Goal: Task Accomplishment & Management: Use online tool/utility

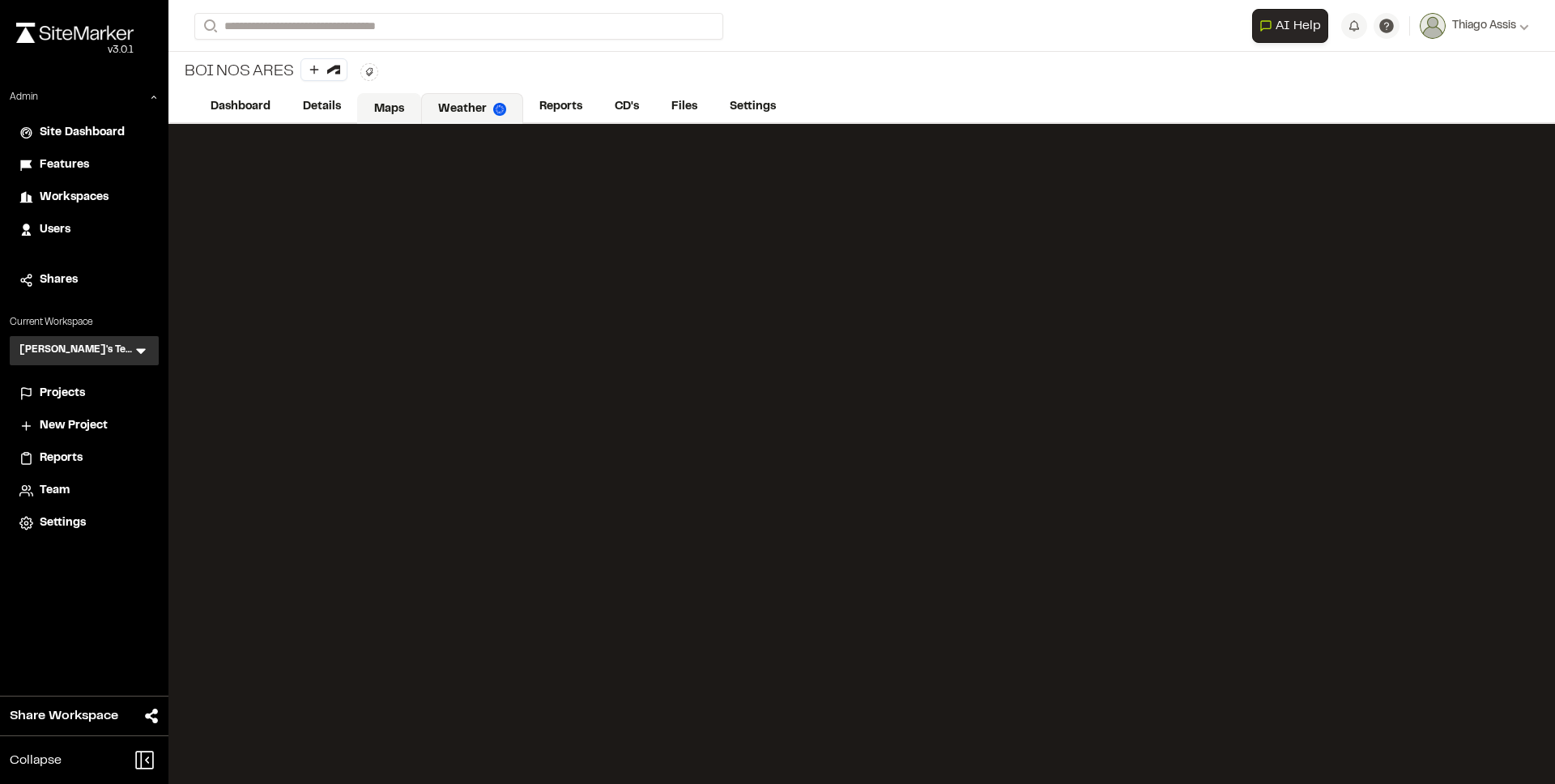
click at [404, 101] on link "Maps" at bounding box center [389, 108] width 64 height 30
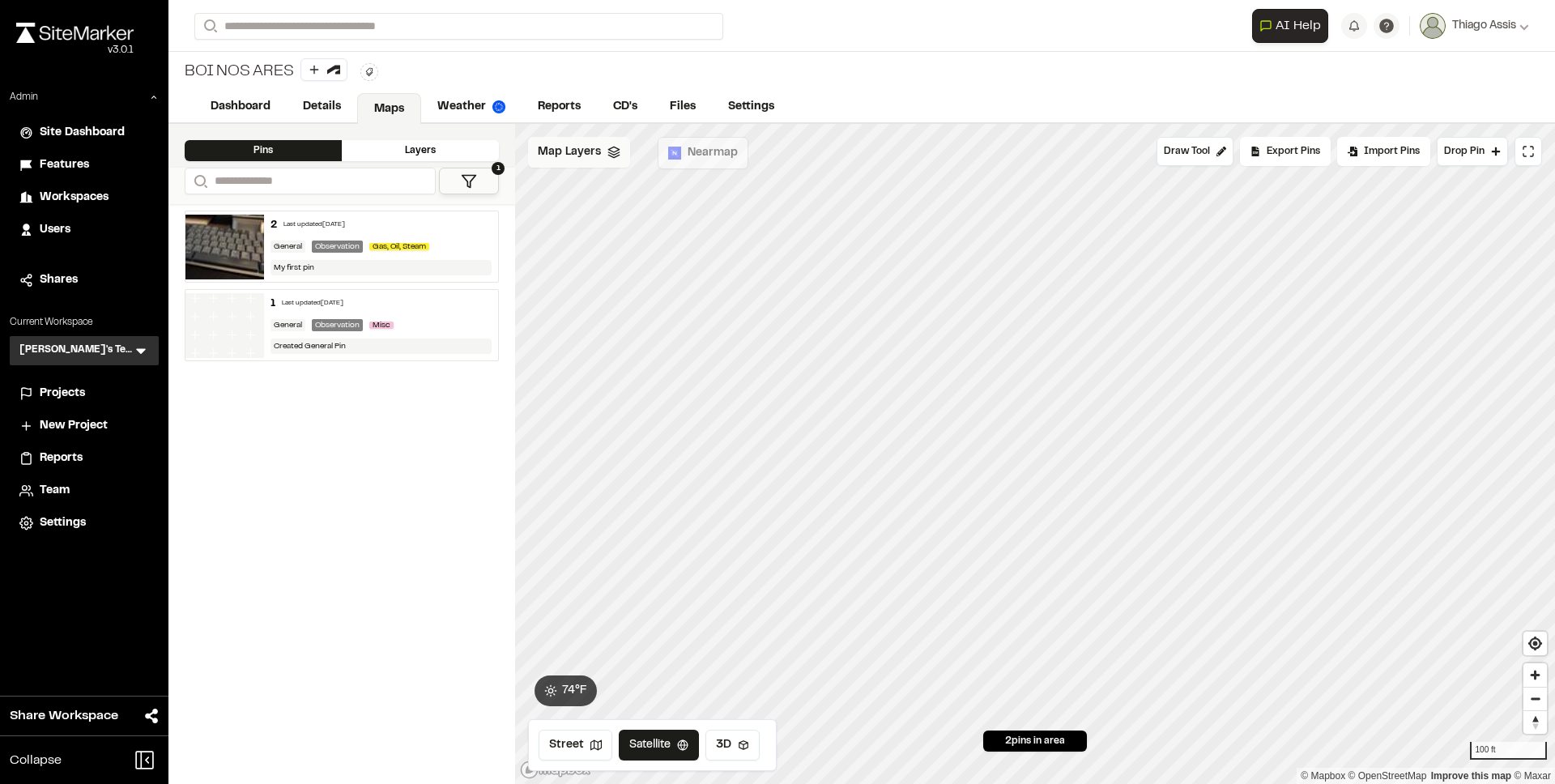
click at [602, 155] on div "Map Layers" at bounding box center [580, 151] width 102 height 30
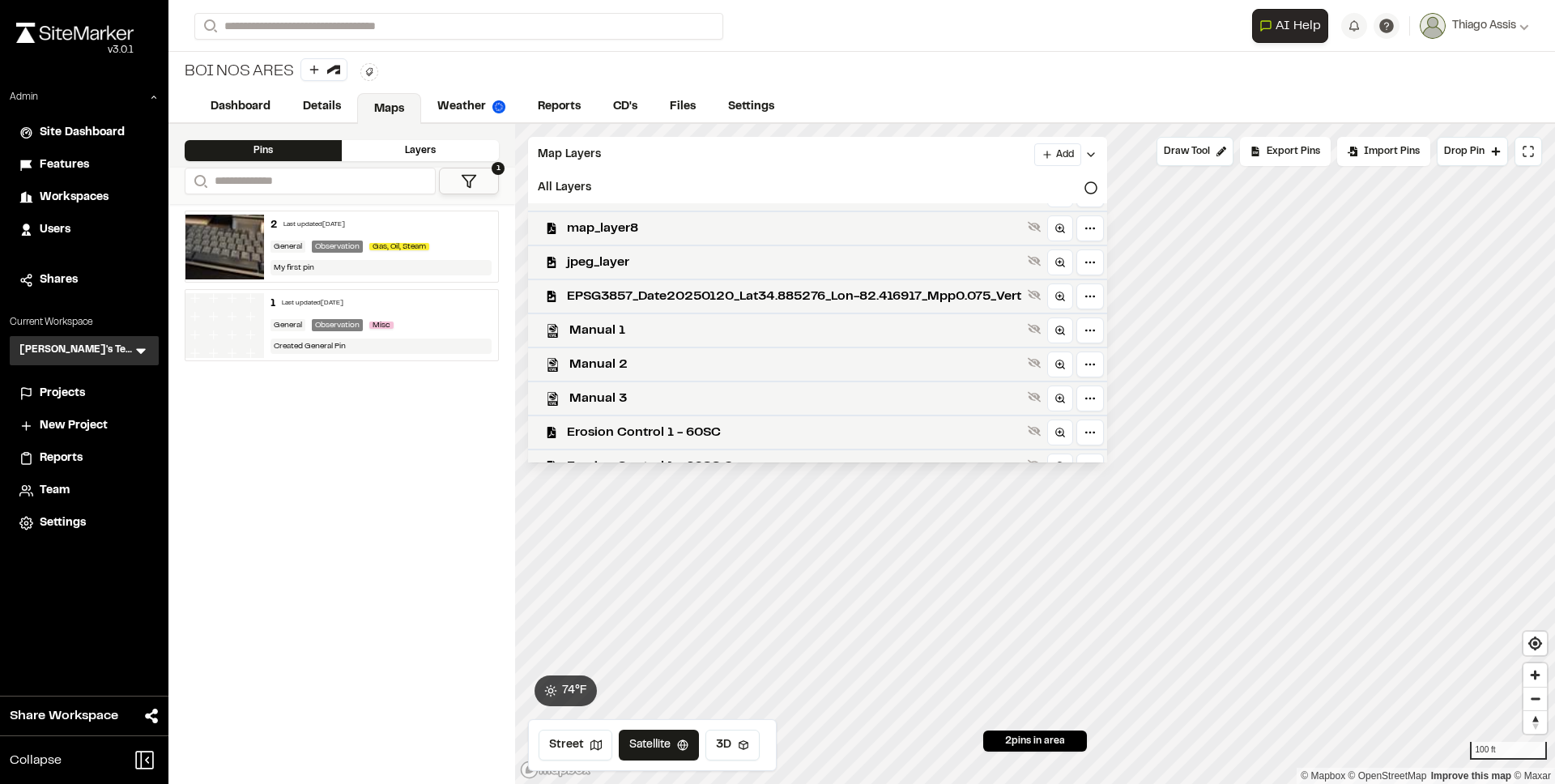
scroll to position [455, 0]
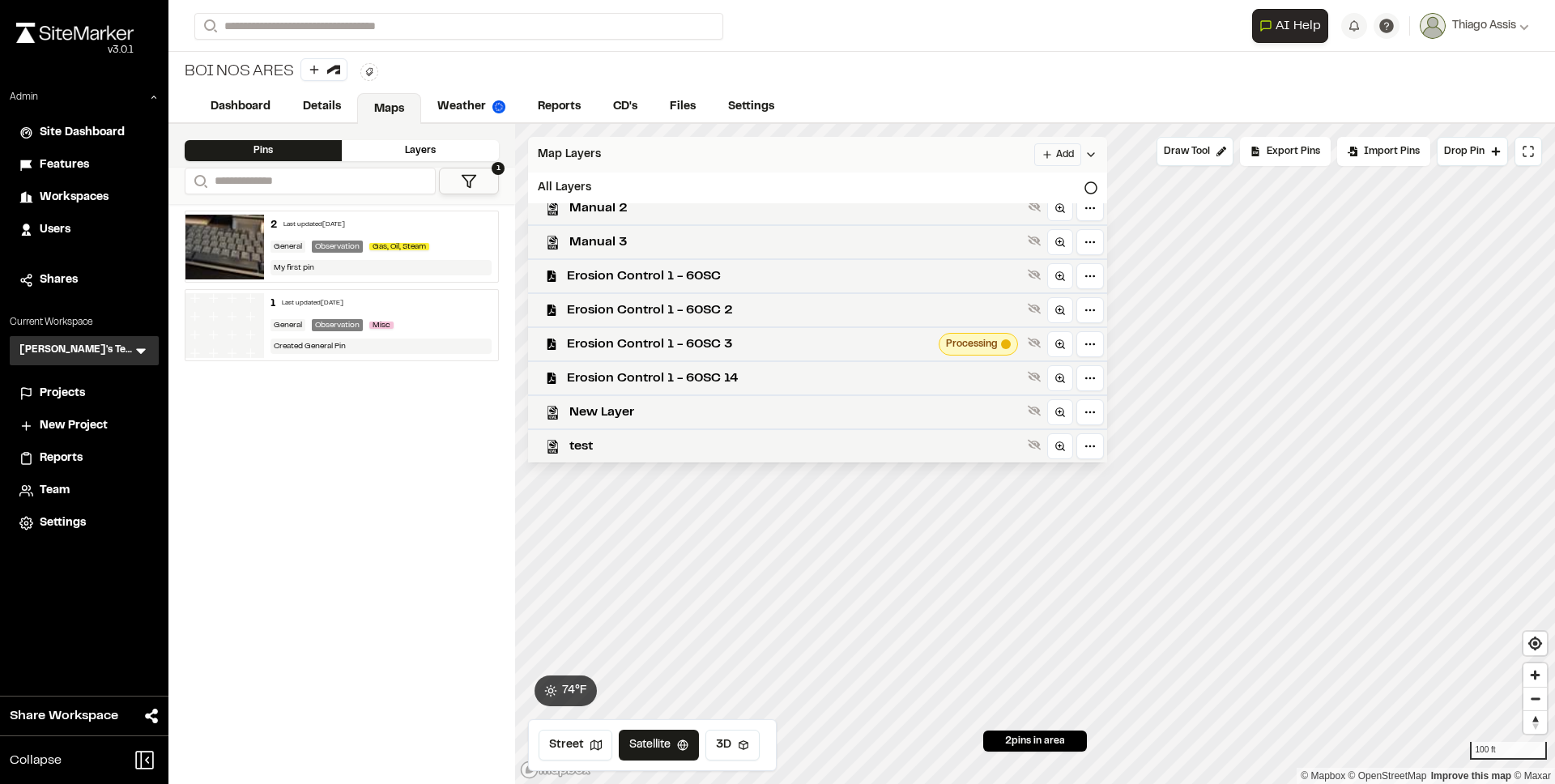
click at [1074, 156] on html "**********" at bounding box center [778, 392] width 1555 height 784
click at [1006, 190] on link "Add Layer" at bounding box center [1037, 185] width 121 height 28
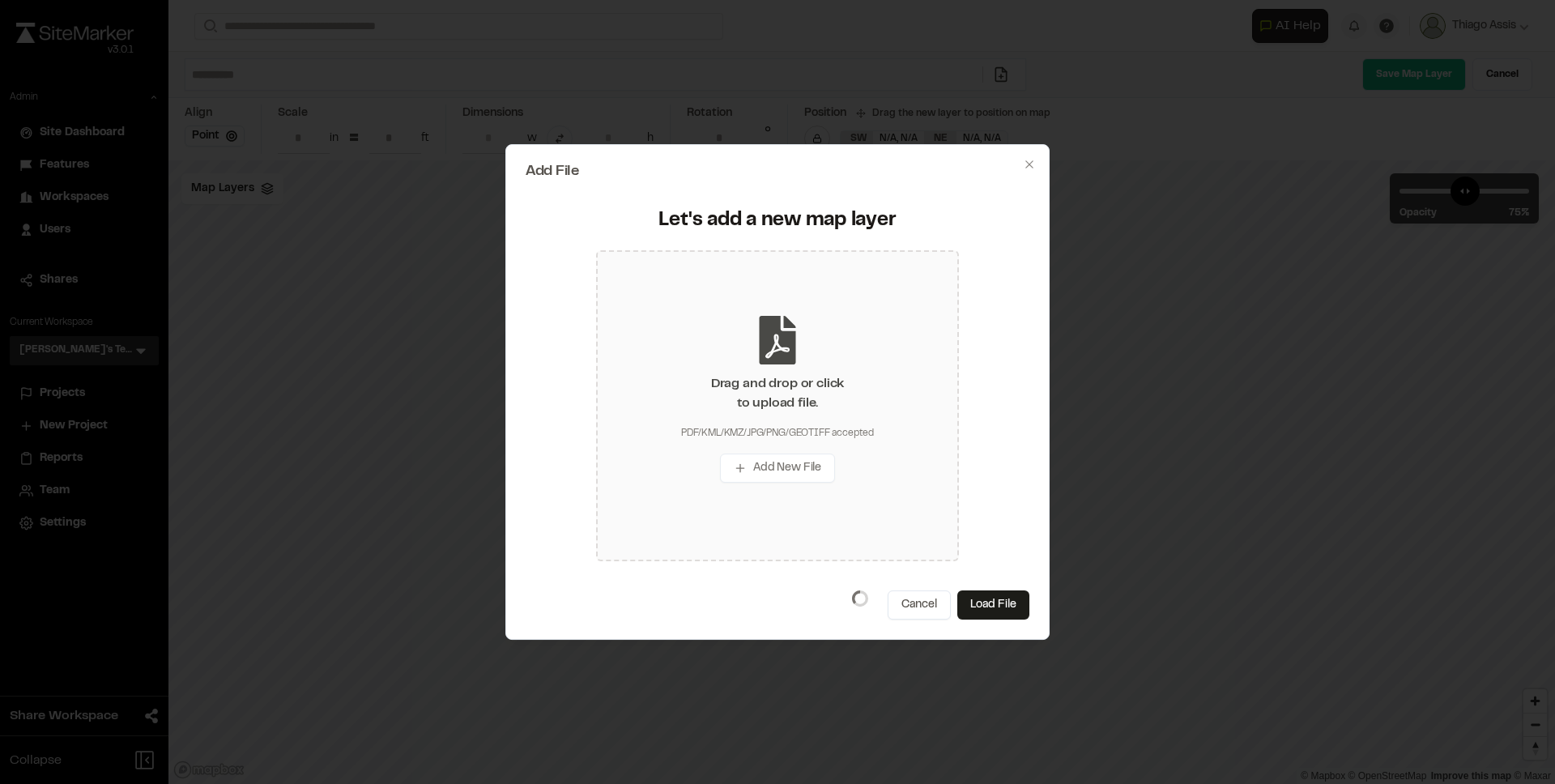
click at [778, 358] on icon at bounding box center [778, 339] width 36 height 48
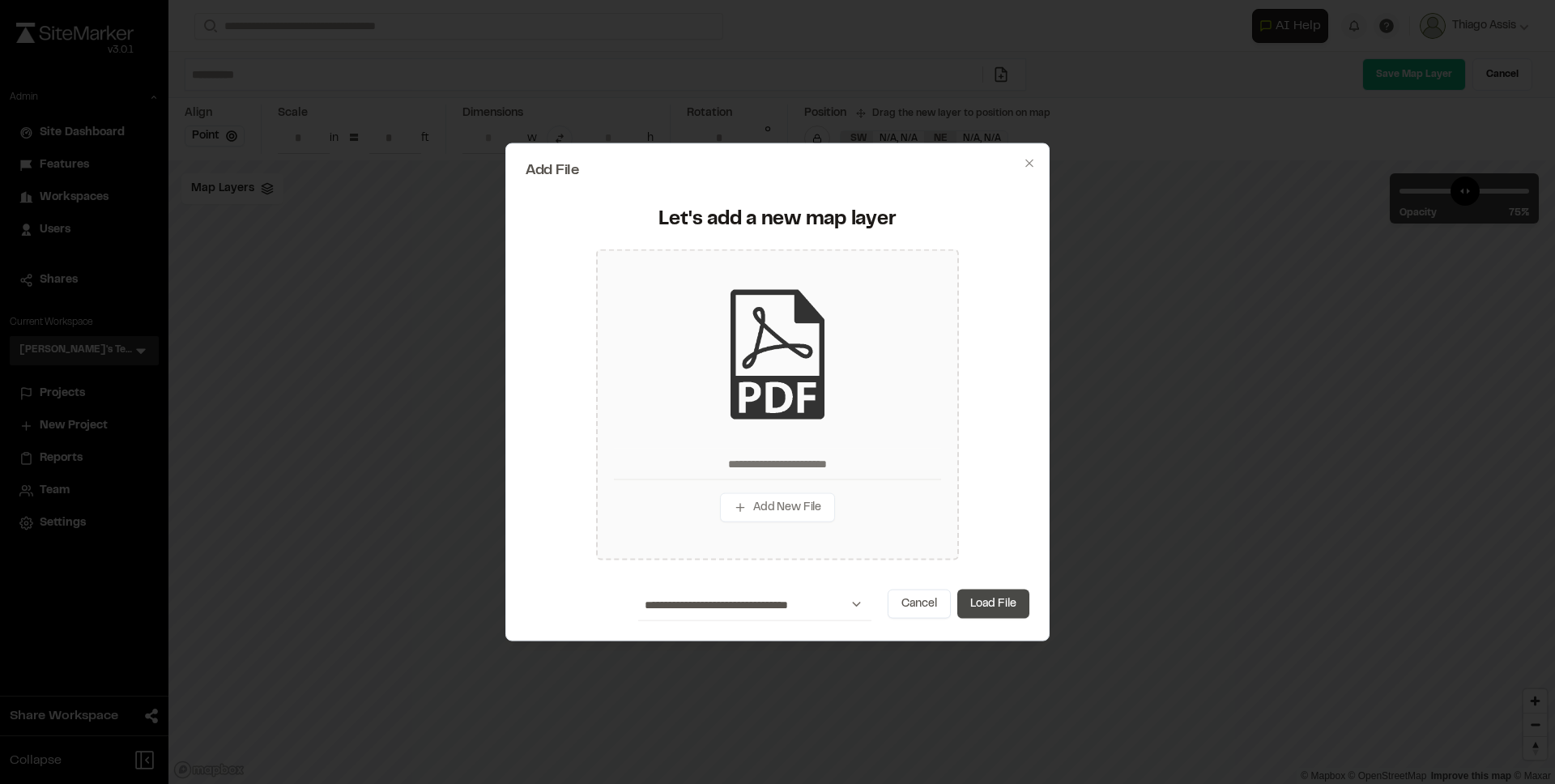
click at [999, 604] on button "Load File" at bounding box center [993, 603] width 72 height 30
type input "**********"
type input "****"
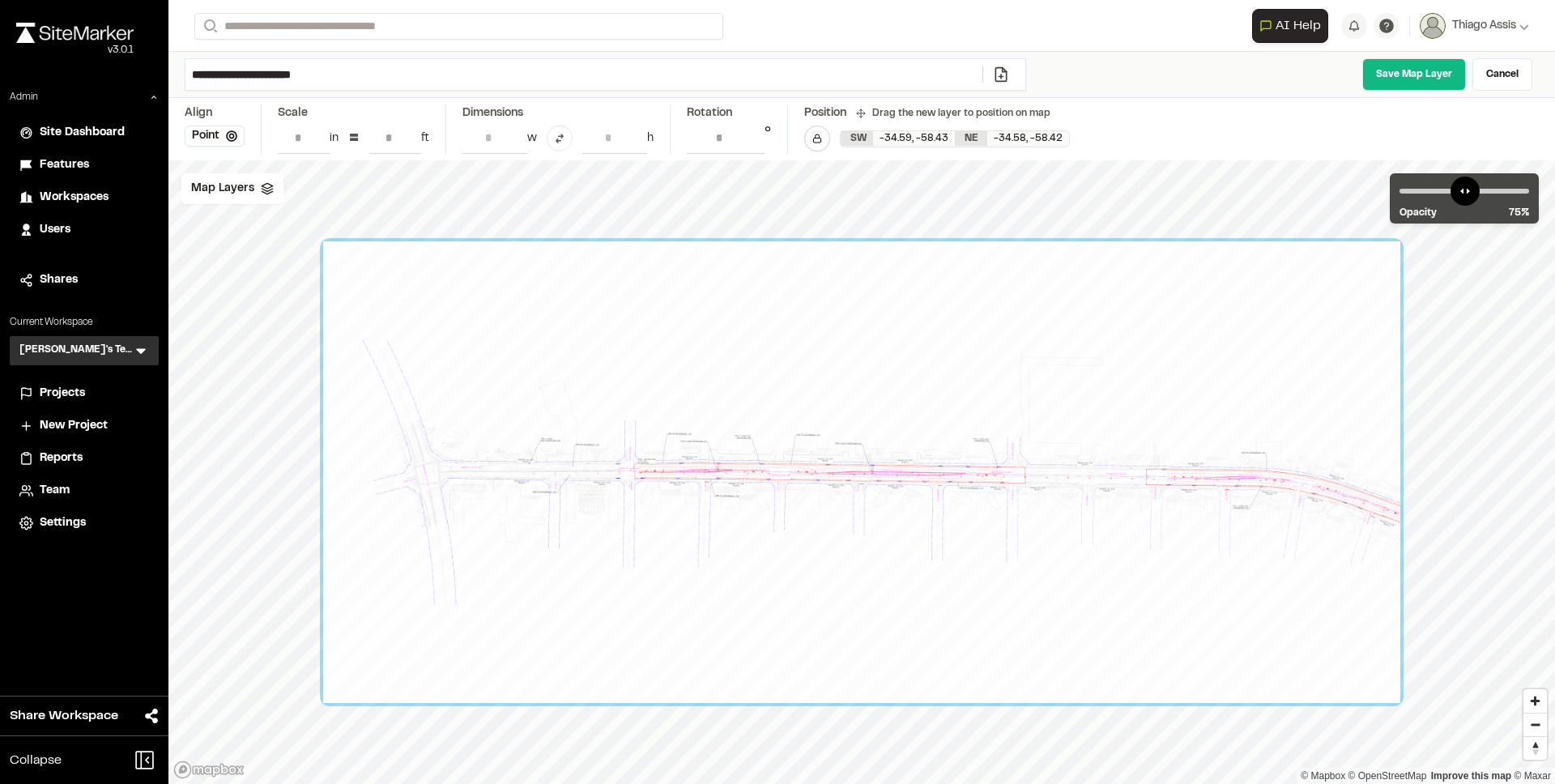
drag, startPoint x: 696, startPoint y: 141, endPoint x: 739, endPoint y: 140, distance: 43.0
click at [739, 140] on input "*" at bounding box center [725, 137] width 78 height 30
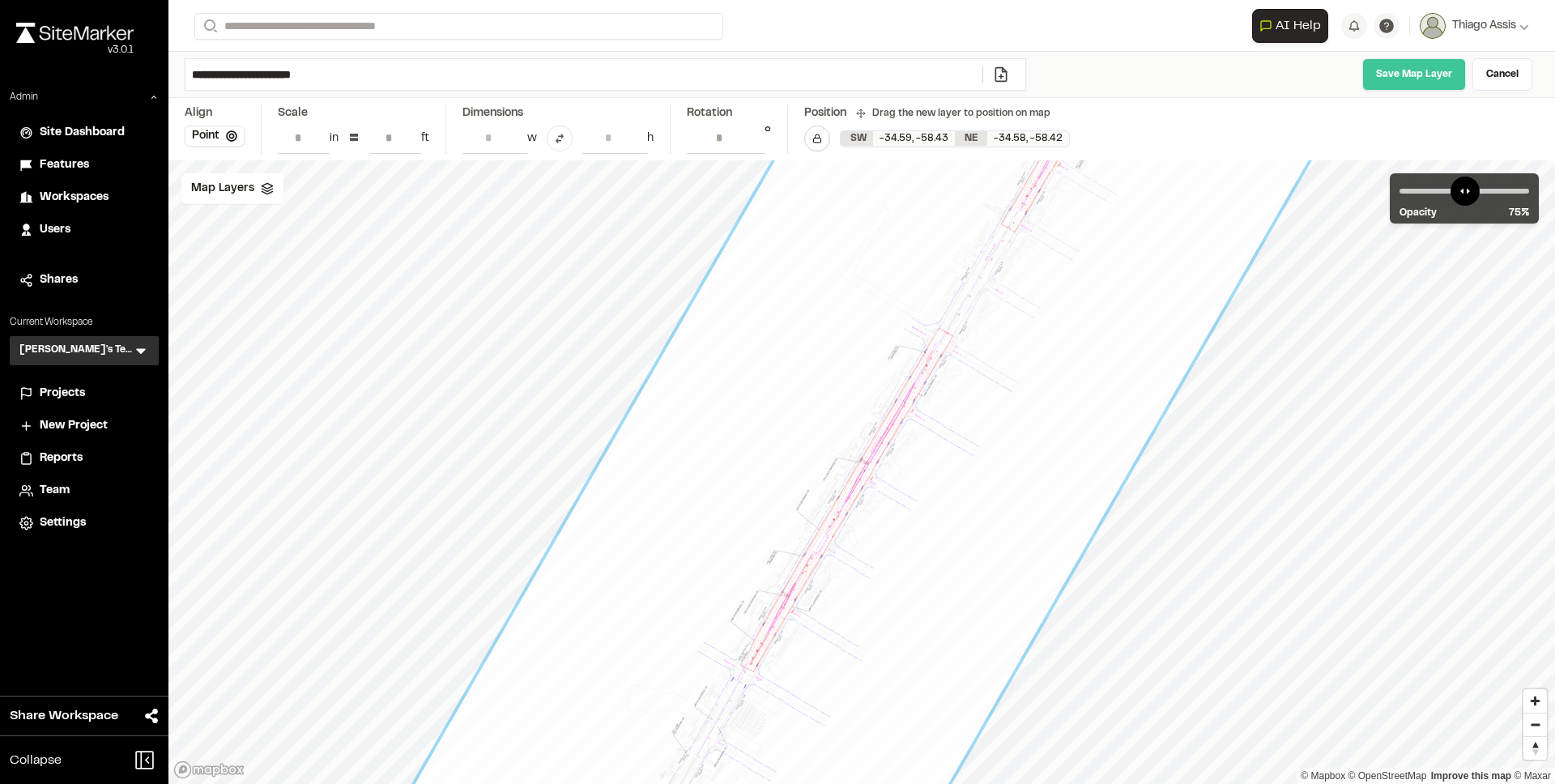
type input "***"
click at [1440, 74] on link "Save Map Layer" at bounding box center [1413, 74] width 103 height 32
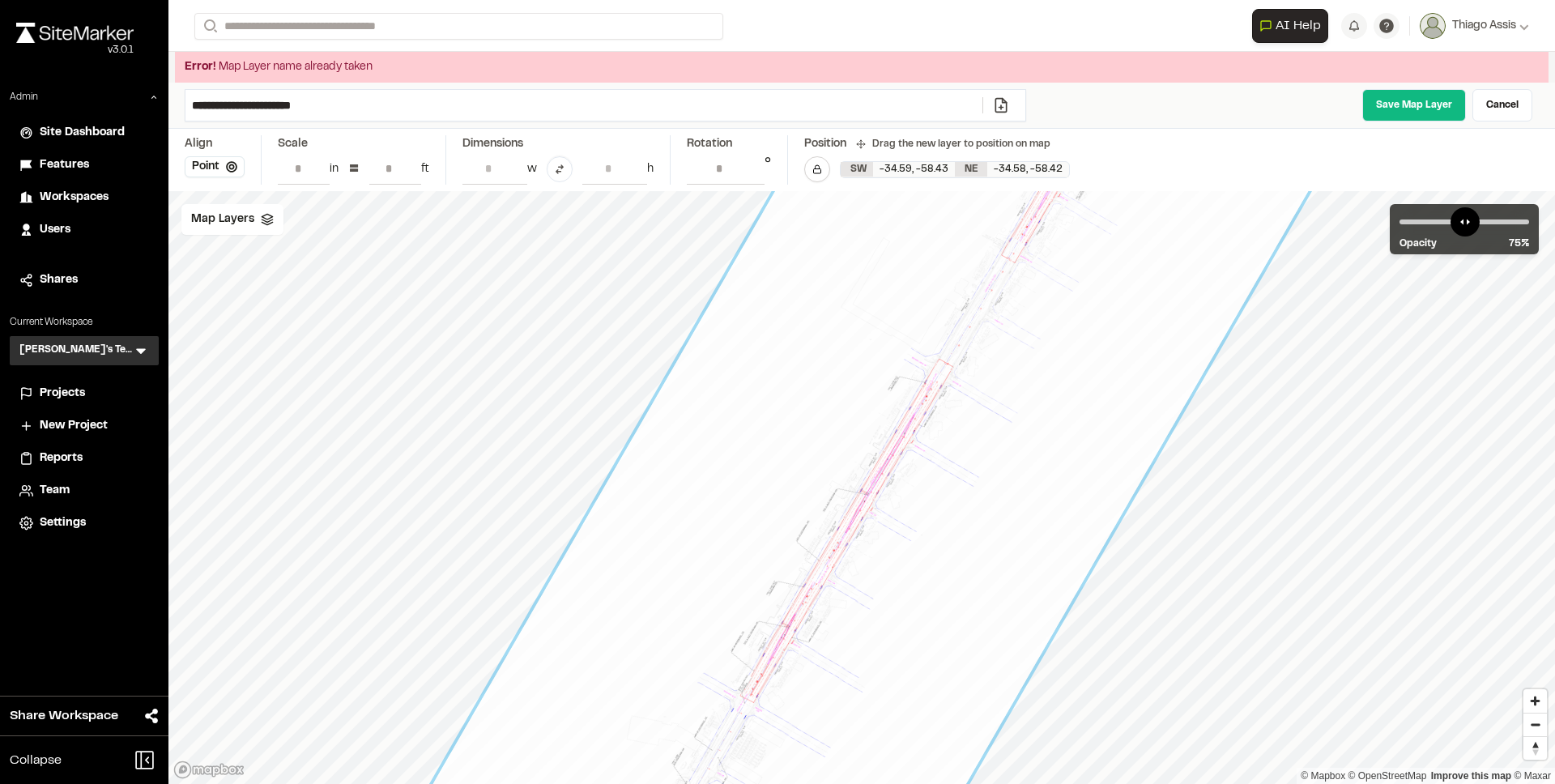
click at [455, 108] on input "**********" at bounding box center [584, 104] width 797 height 30
click at [1388, 109] on link "Save Map Layer" at bounding box center [1413, 105] width 103 height 32
click at [345, 108] on input "**********" at bounding box center [584, 104] width 797 height 30
type input "**********"
click at [1410, 104] on link "Save Map Layer" at bounding box center [1413, 105] width 103 height 32
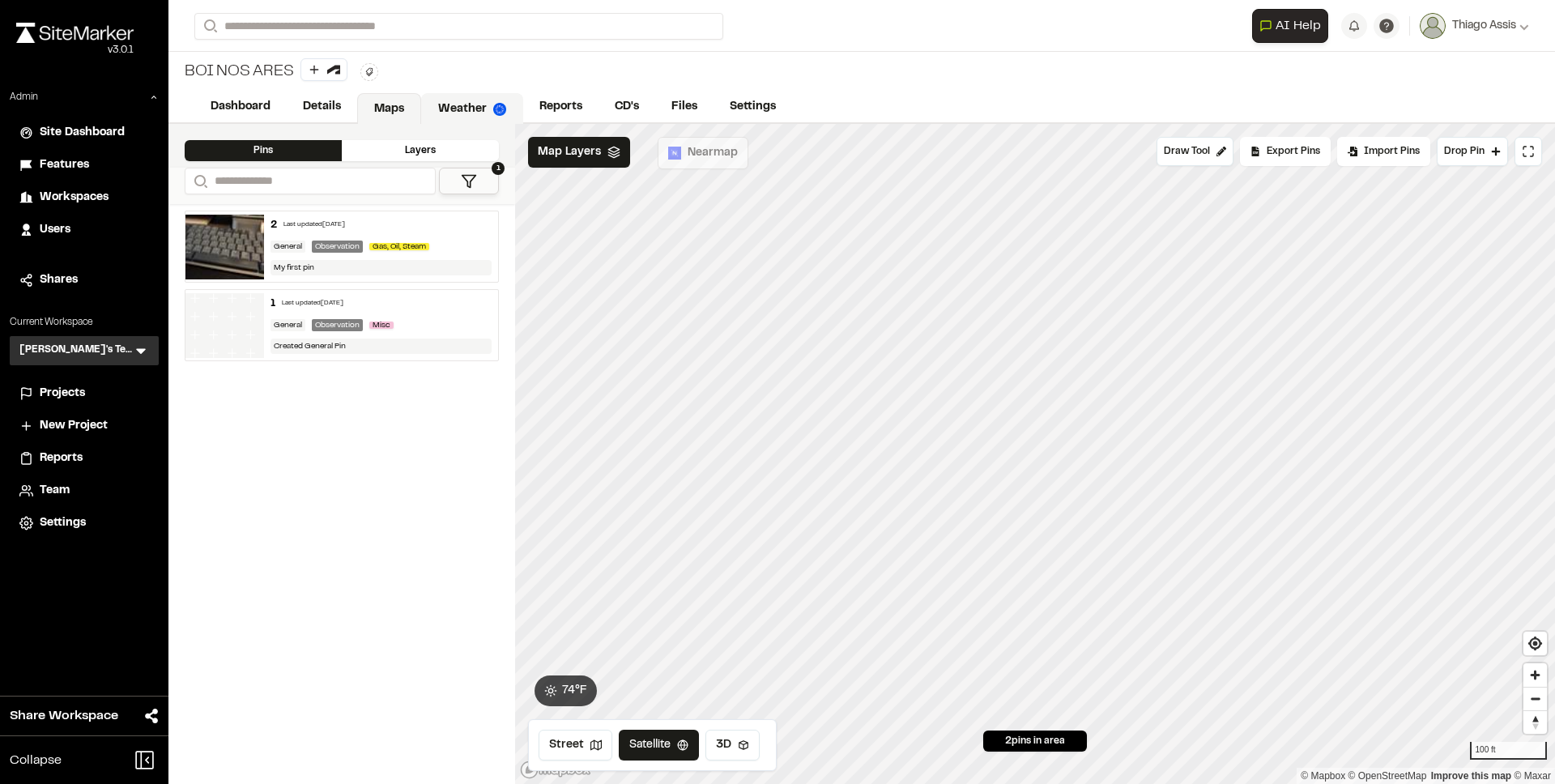
click at [446, 107] on link "Weather" at bounding box center [472, 108] width 102 height 30
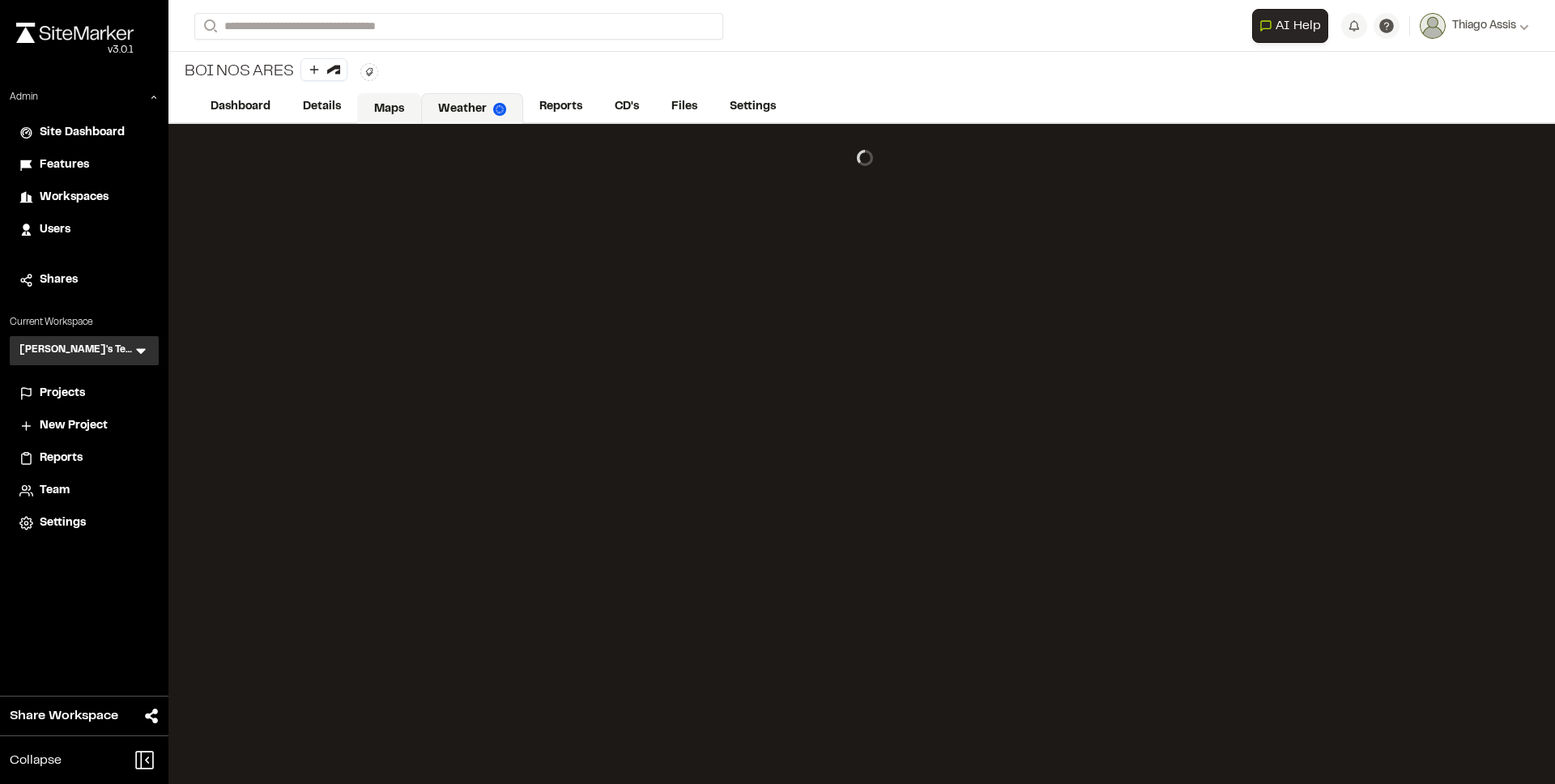
click at [396, 106] on link "Maps" at bounding box center [389, 108] width 64 height 30
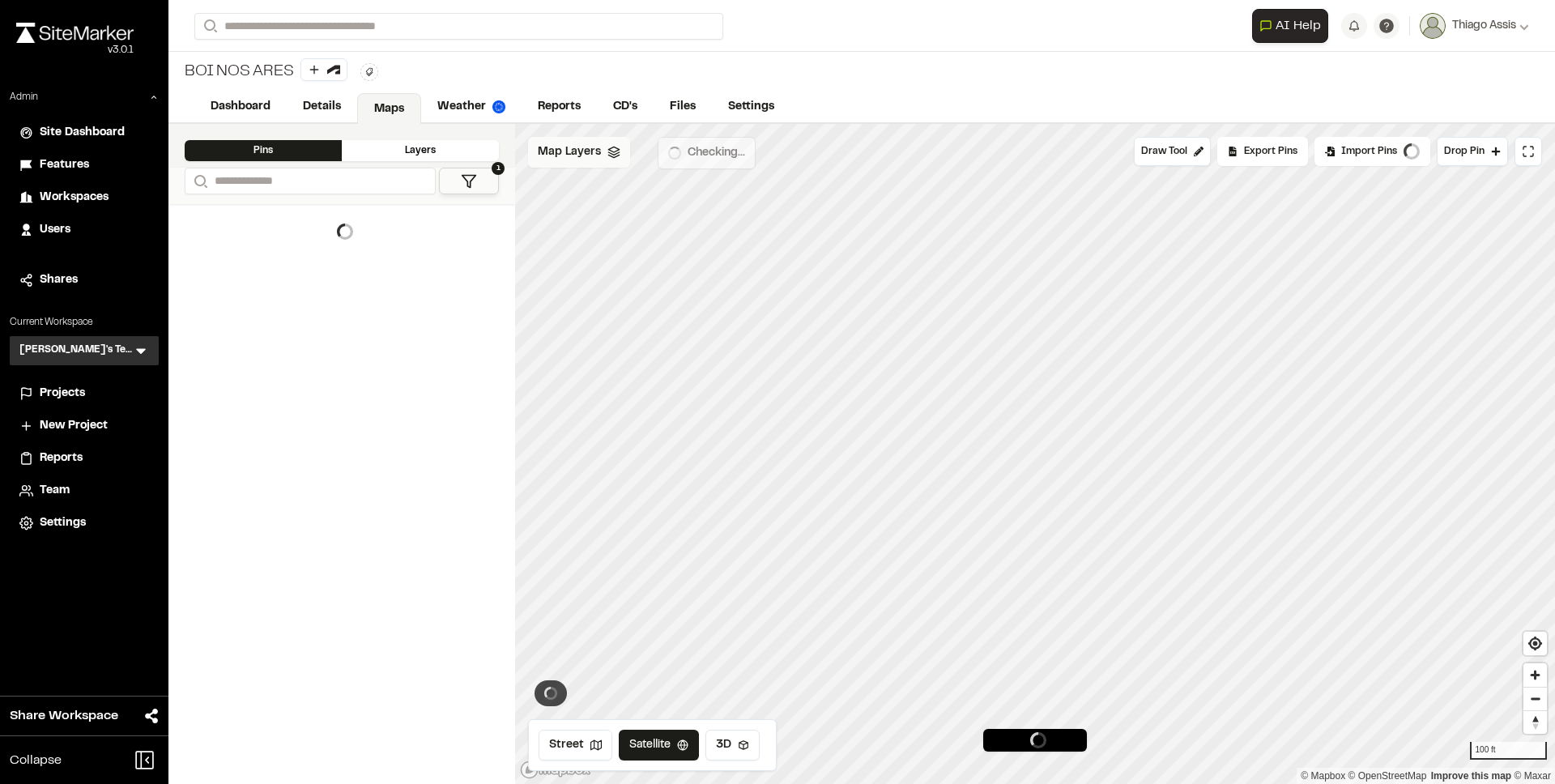
click at [614, 147] on polygon at bounding box center [613, 150] width 11 height 6
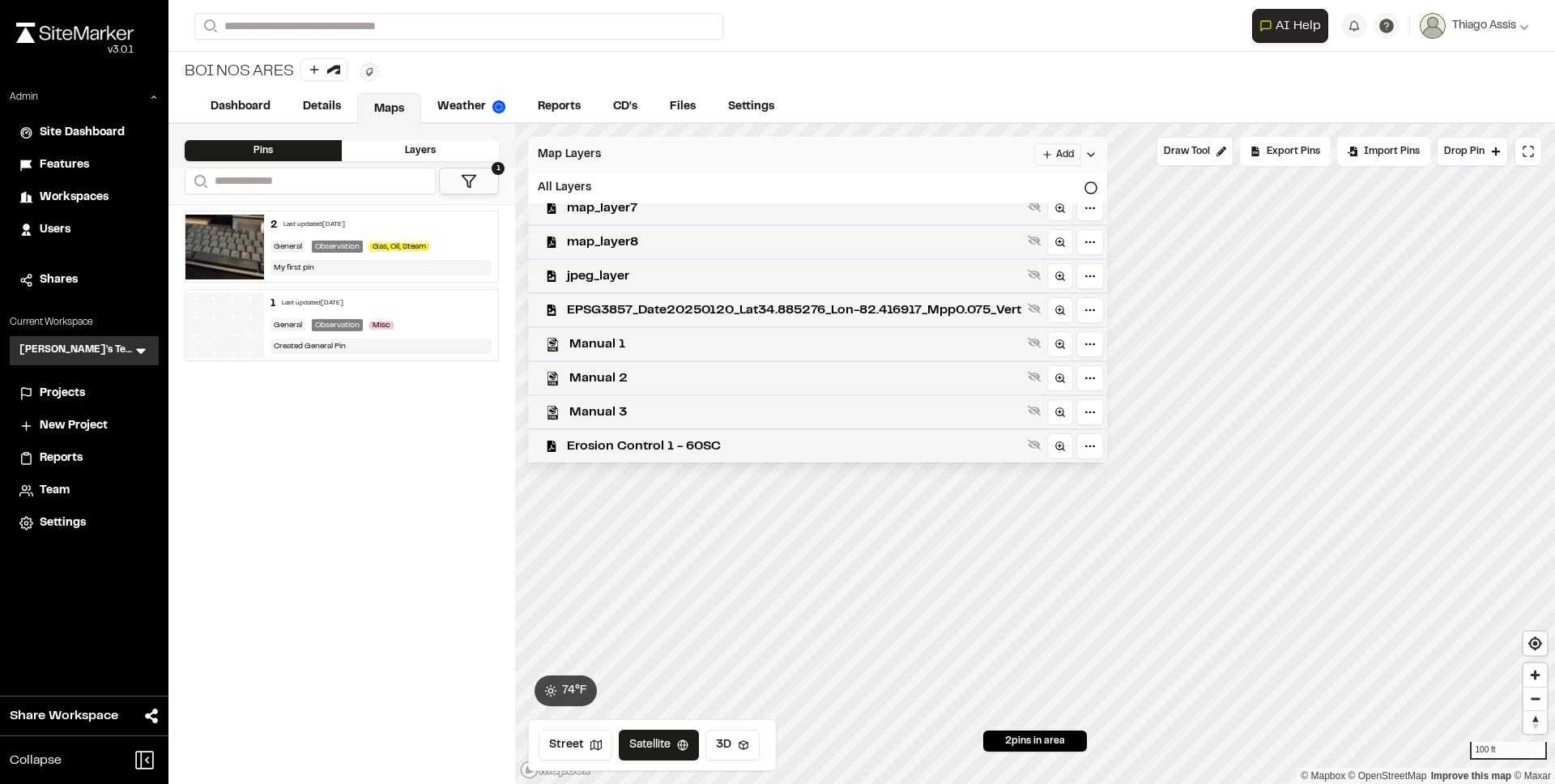
scroll to position [489, 0]
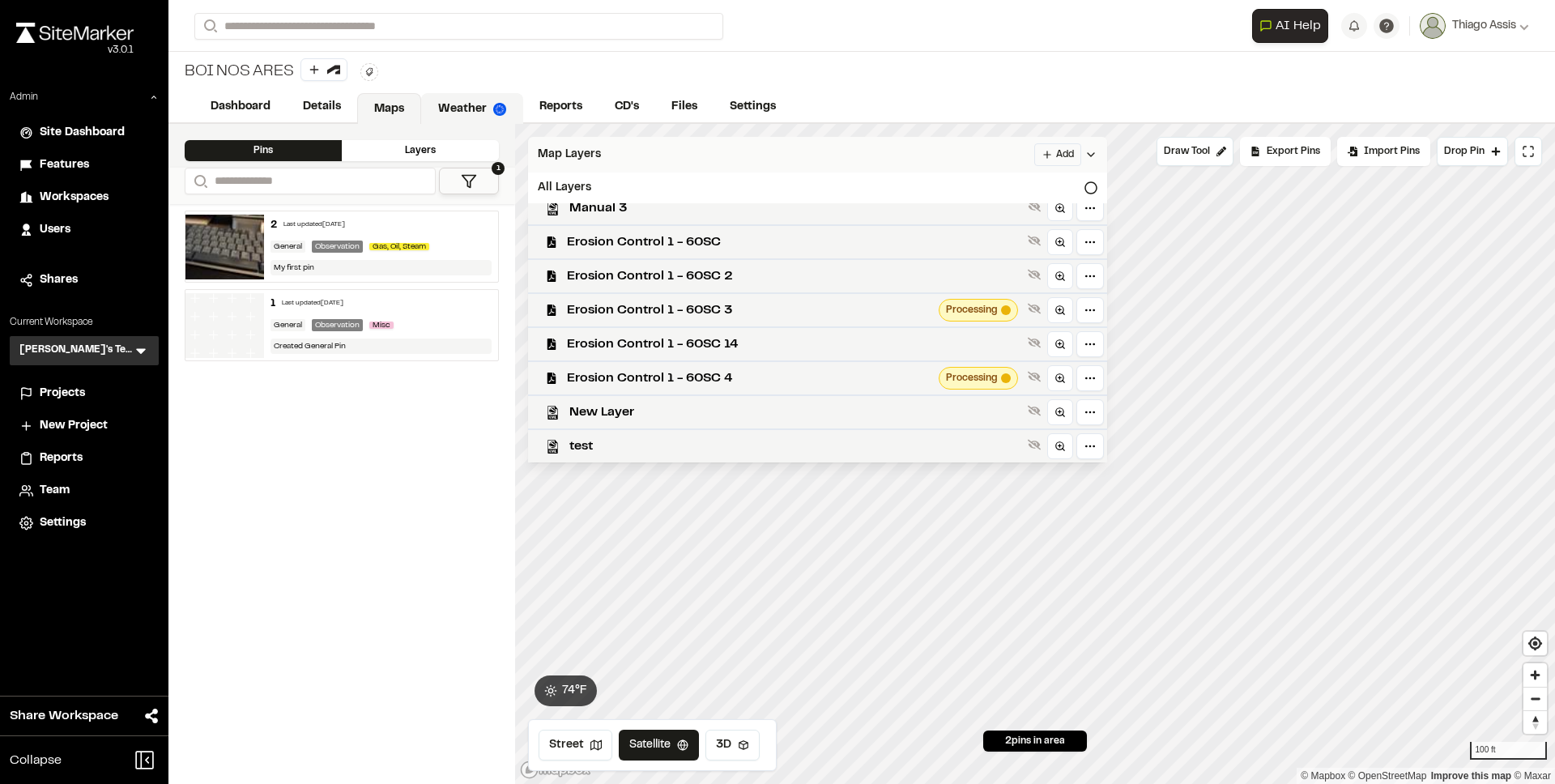
click at [463, 100] on link "Weather" at bounding box center [472, 108] width 102 height 30
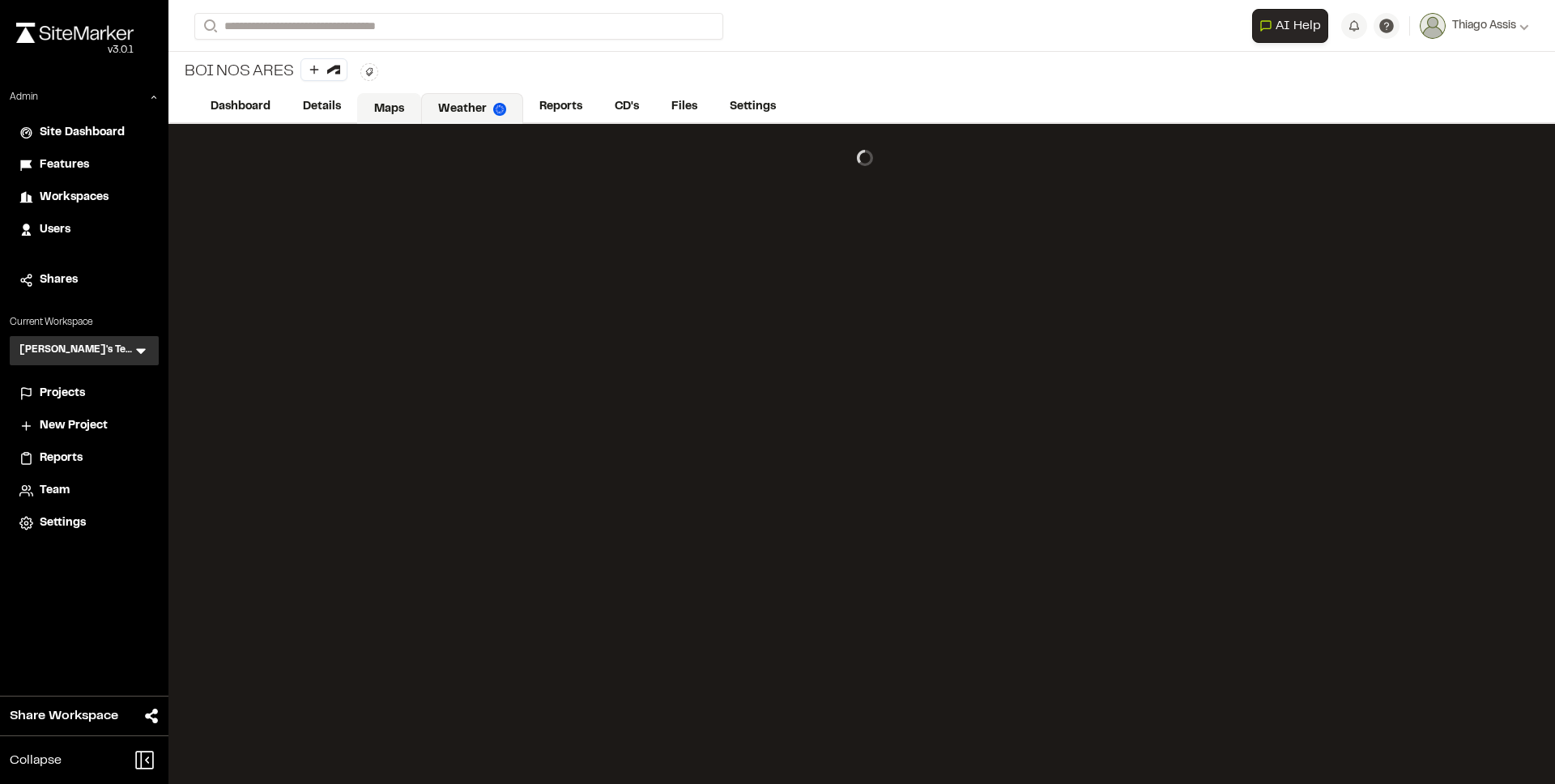
click at [410, 102] on link "Maps" at bounding box center [389, 108] width 64 height 30
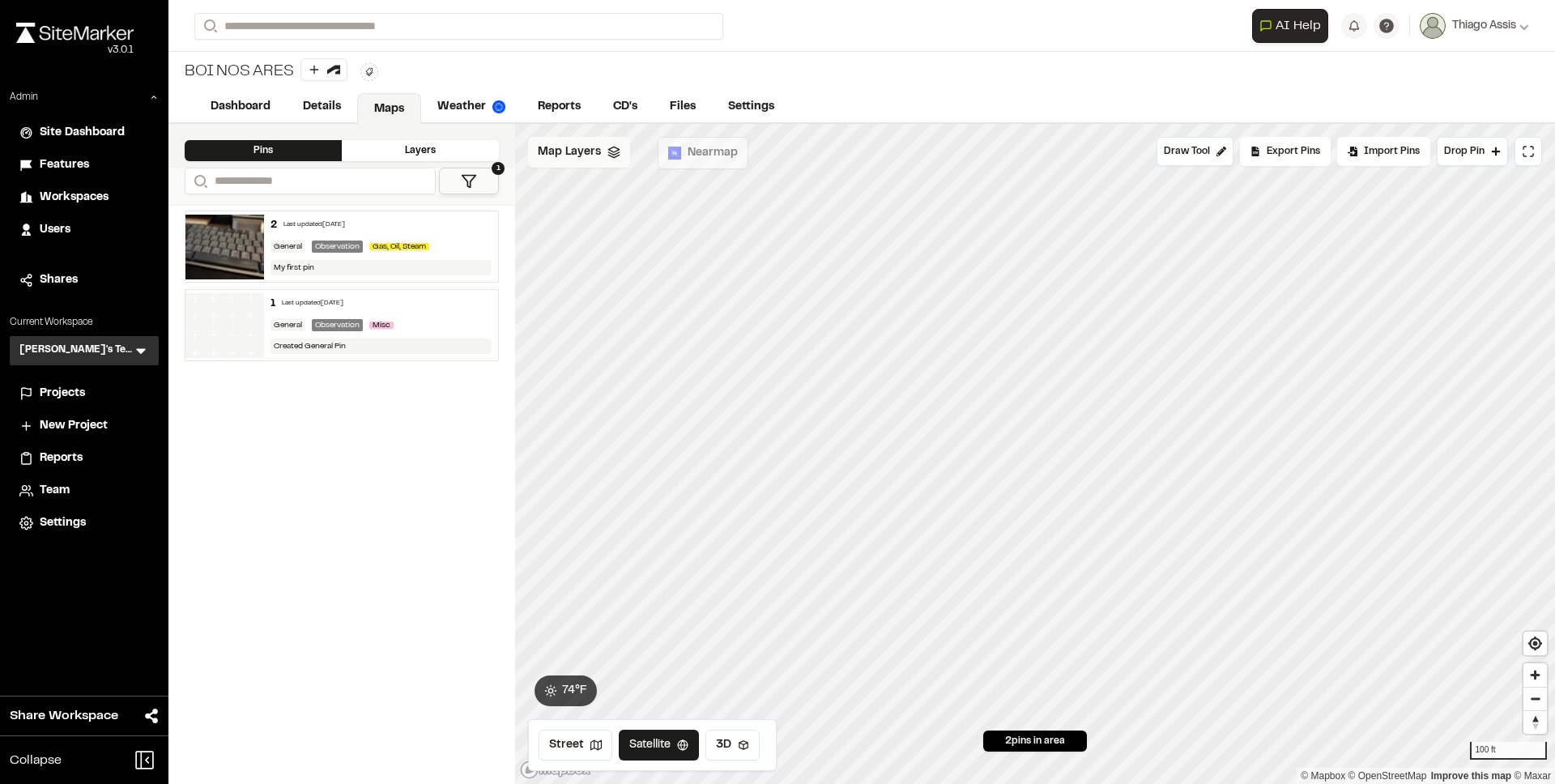
click at [596, 161] on div "Map Layers" at bounding box center [580, 151] width 102 height 30
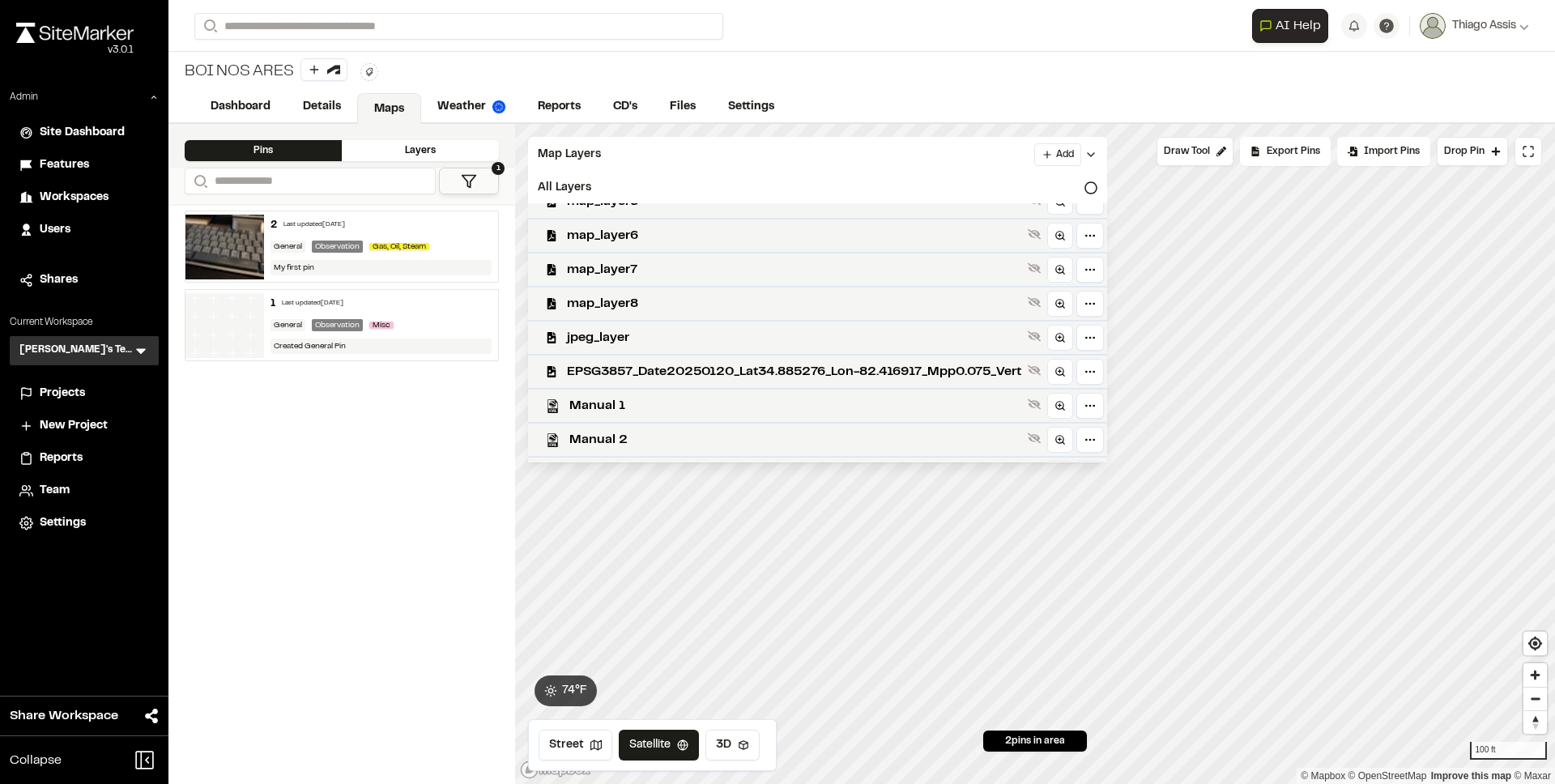
scroll to position [489, 0]
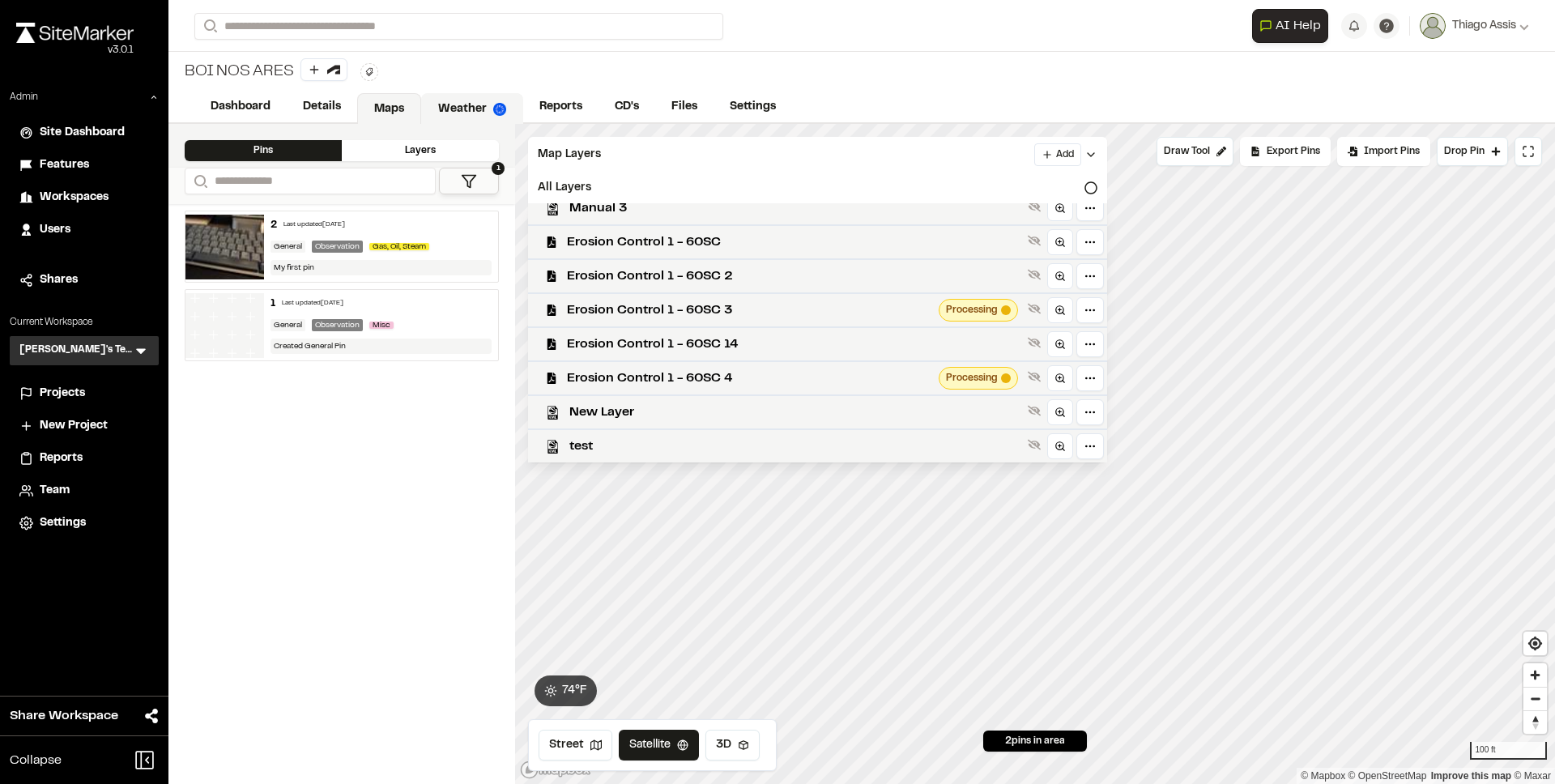
click at [459, 108] on link "Weather" at bounding box center [472, 108] width 102 height 30
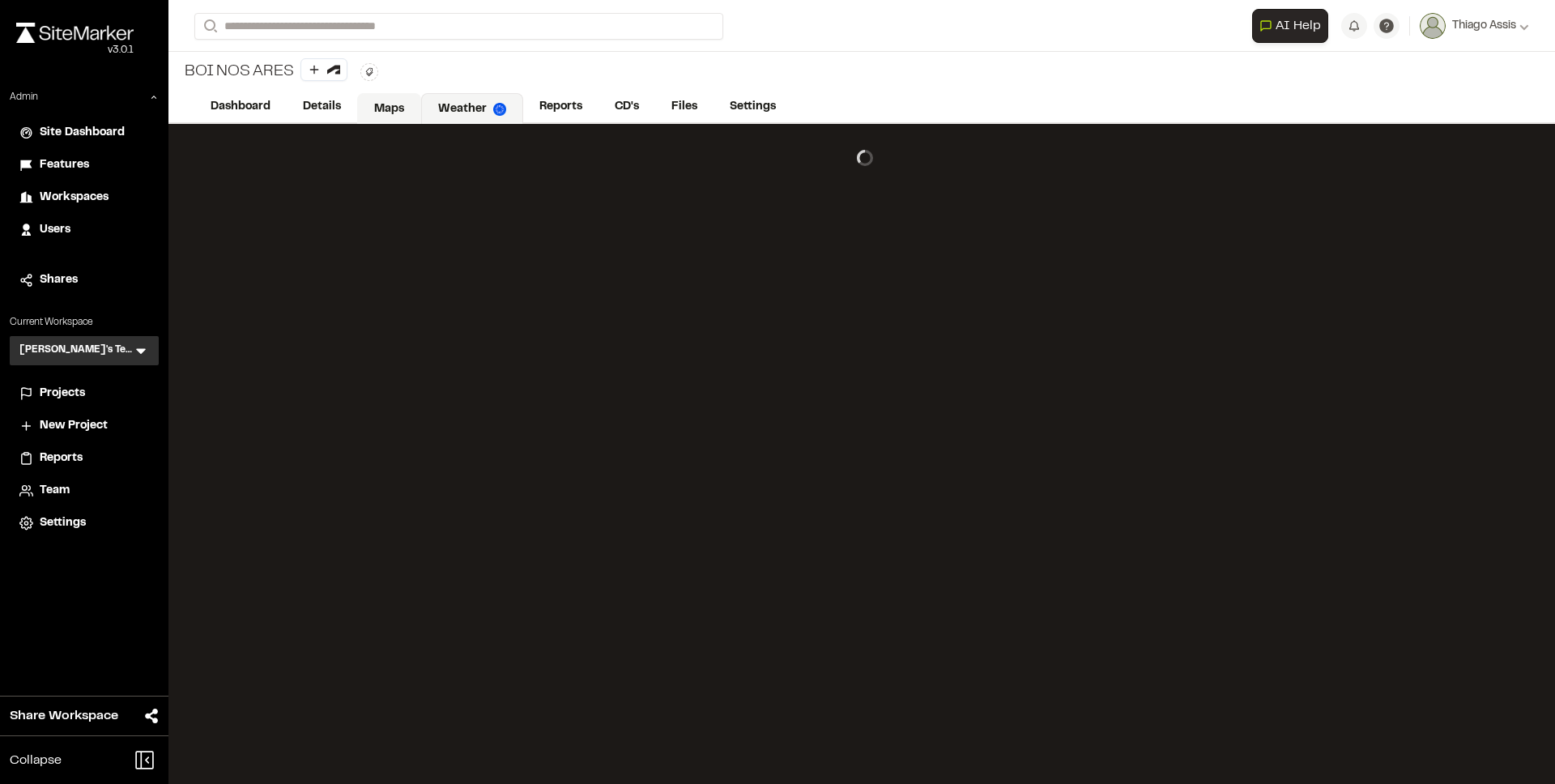
click at [387, 107] on link "Maps" at bounding box center [389, 108] width 64 height 30
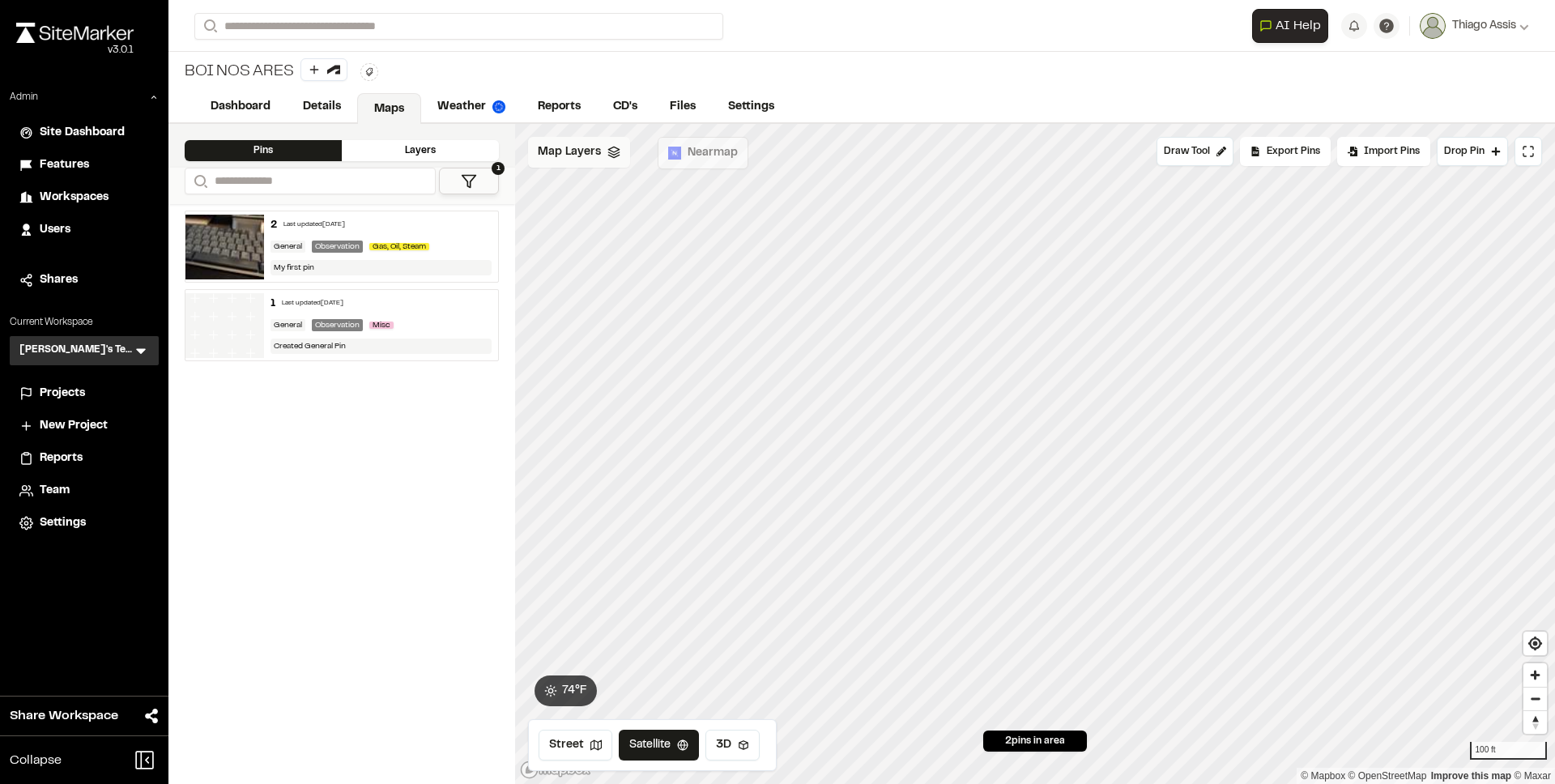
click at [561, 154] on span "Map Layers" at bounding box center [570, 152] width 63 height 18
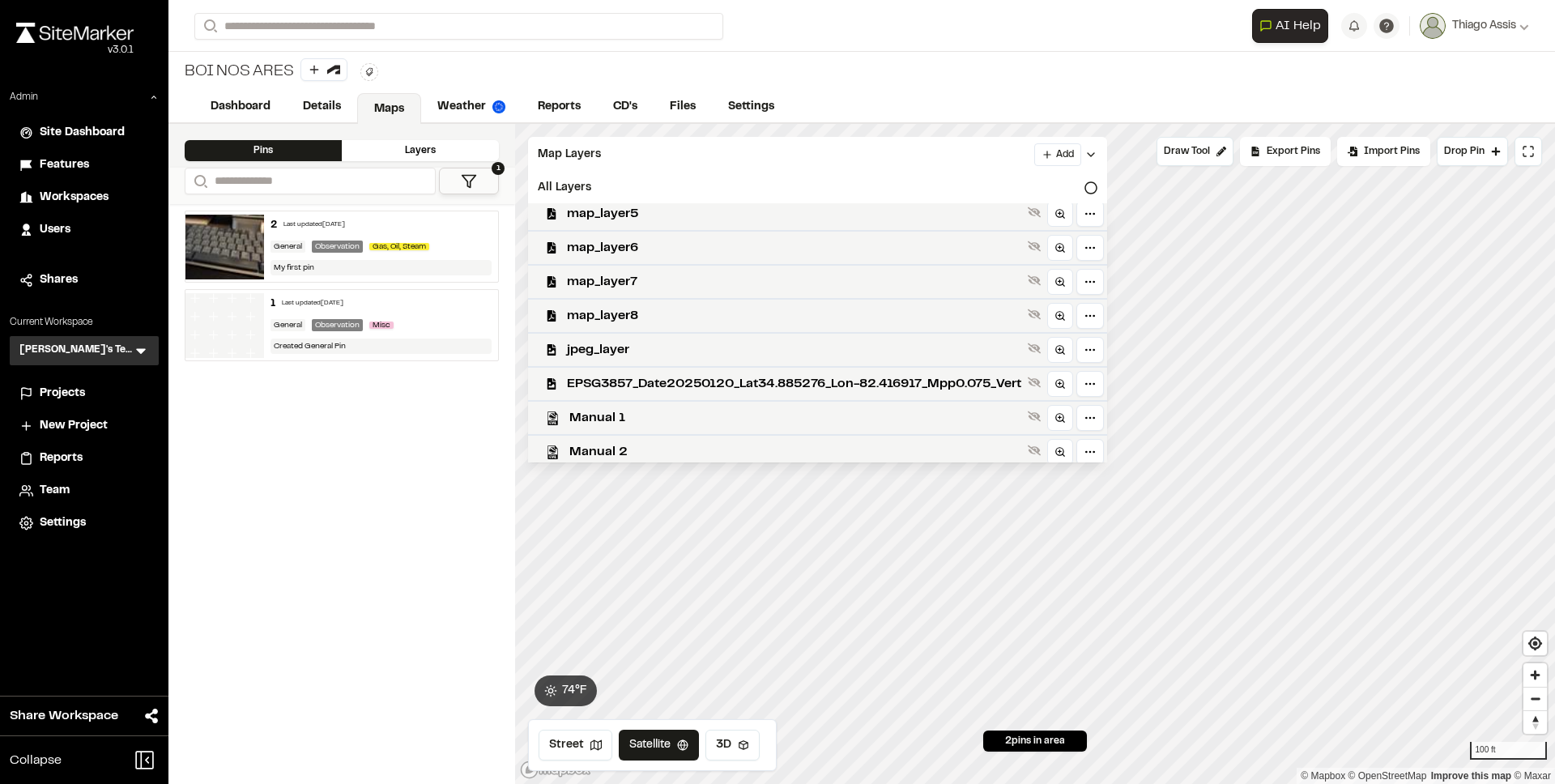
scroll to position [489, 0]
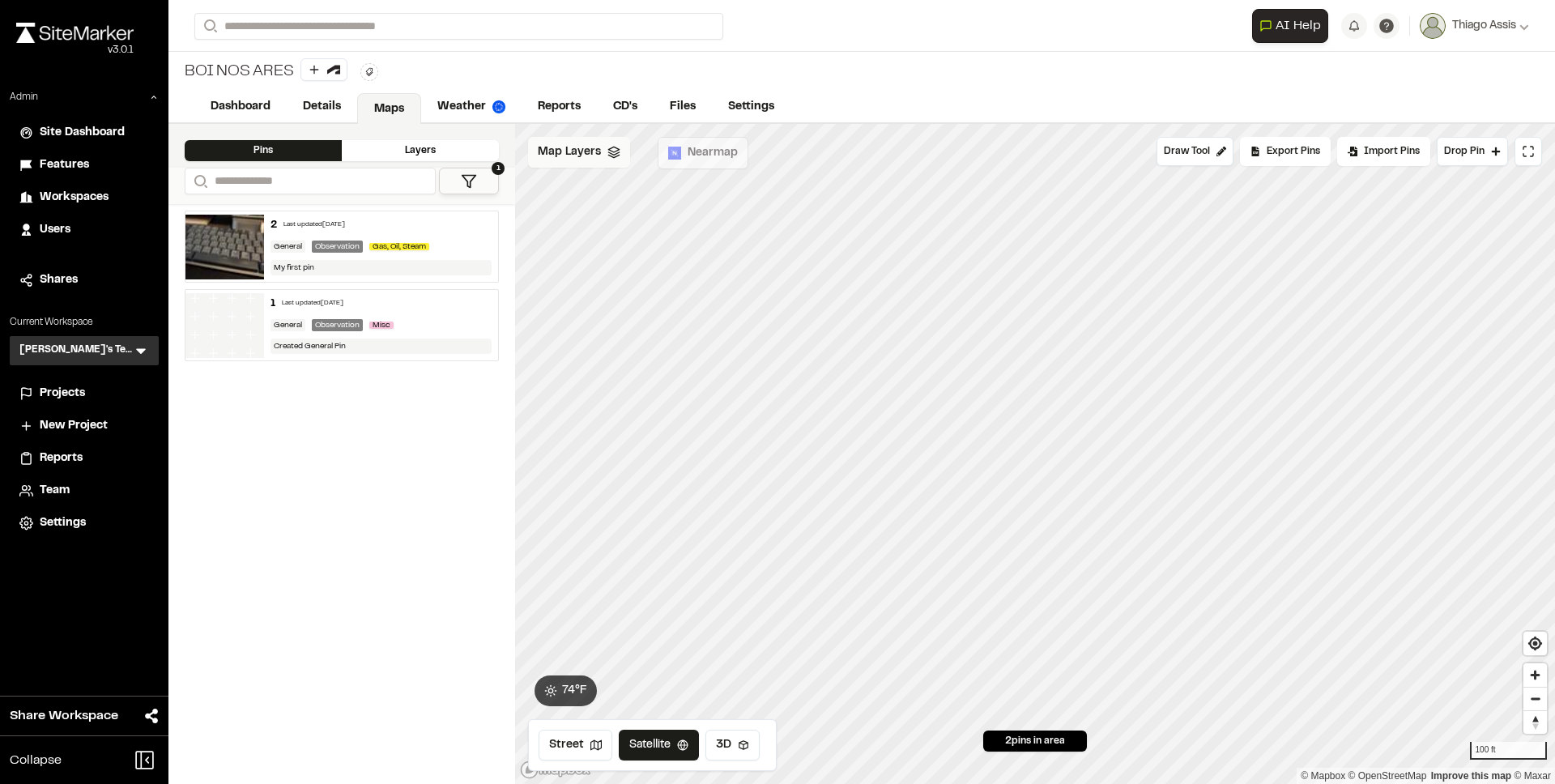
click at [593, 149] on span "Map Layers" at bounding box center [570, 152] width 63 height 18
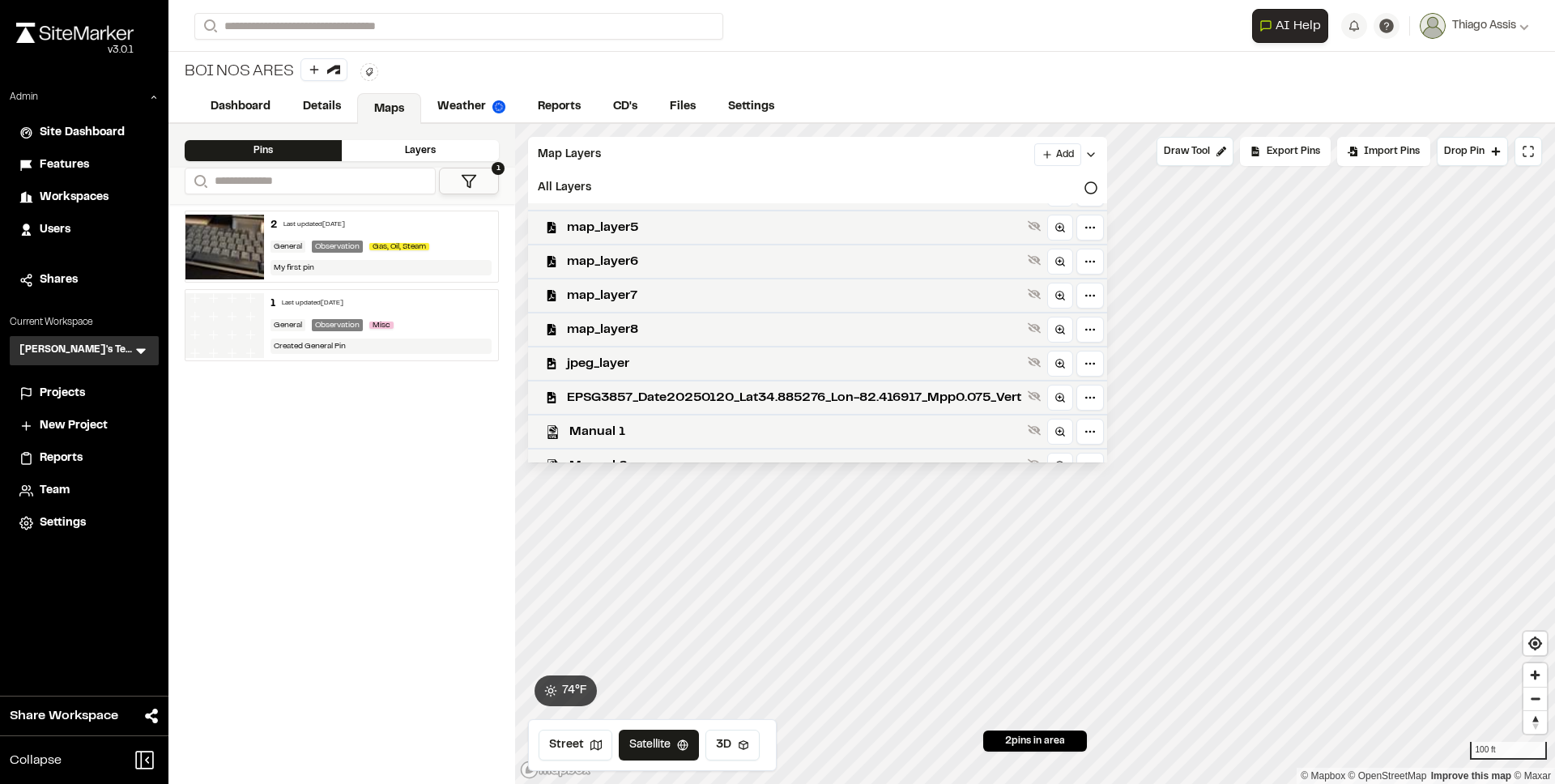
scroll to position [489, 0]
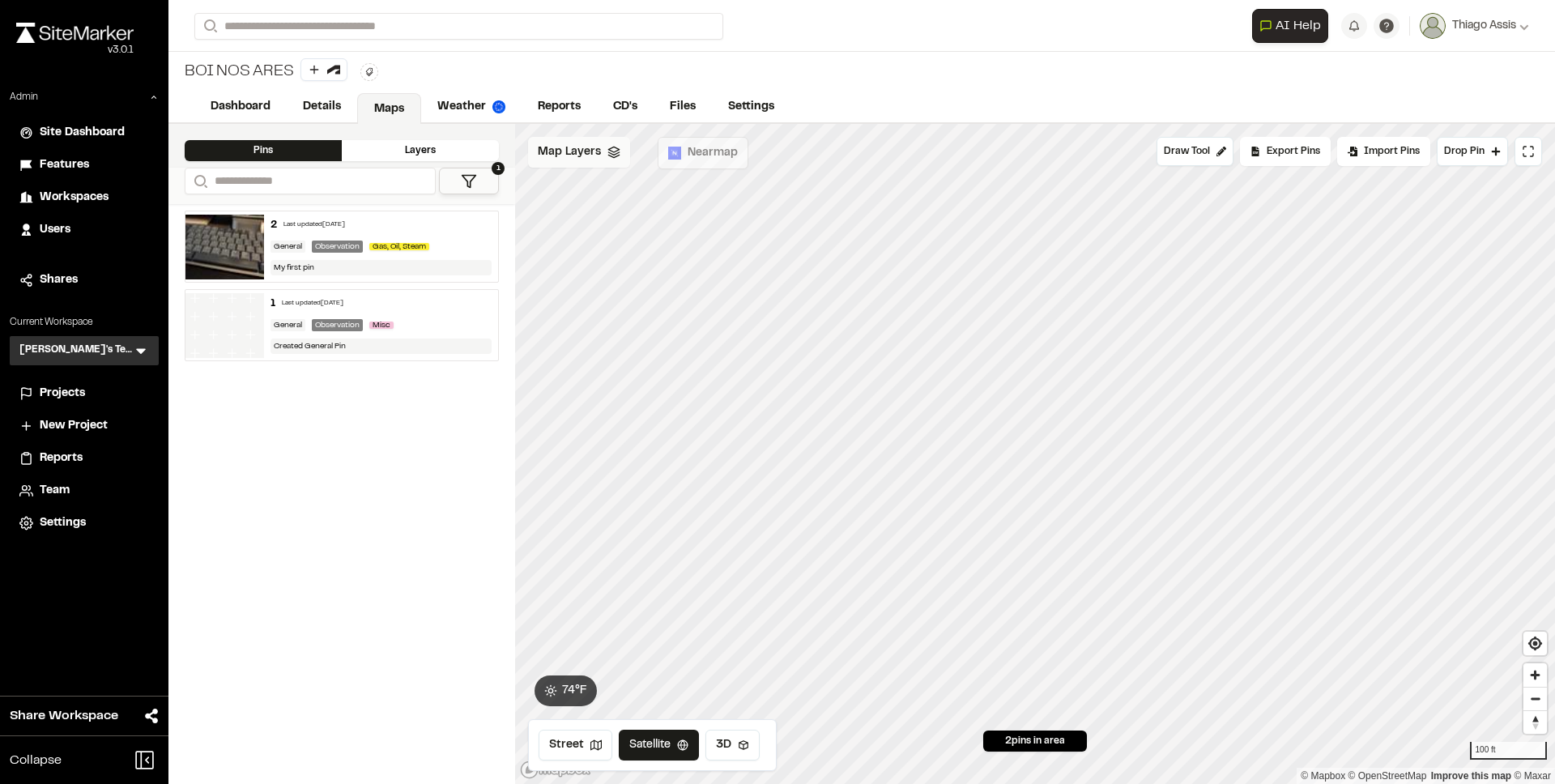
click at [579, 149] on span "Map Layers" at bounding box center [570, 152] width 63 height 18
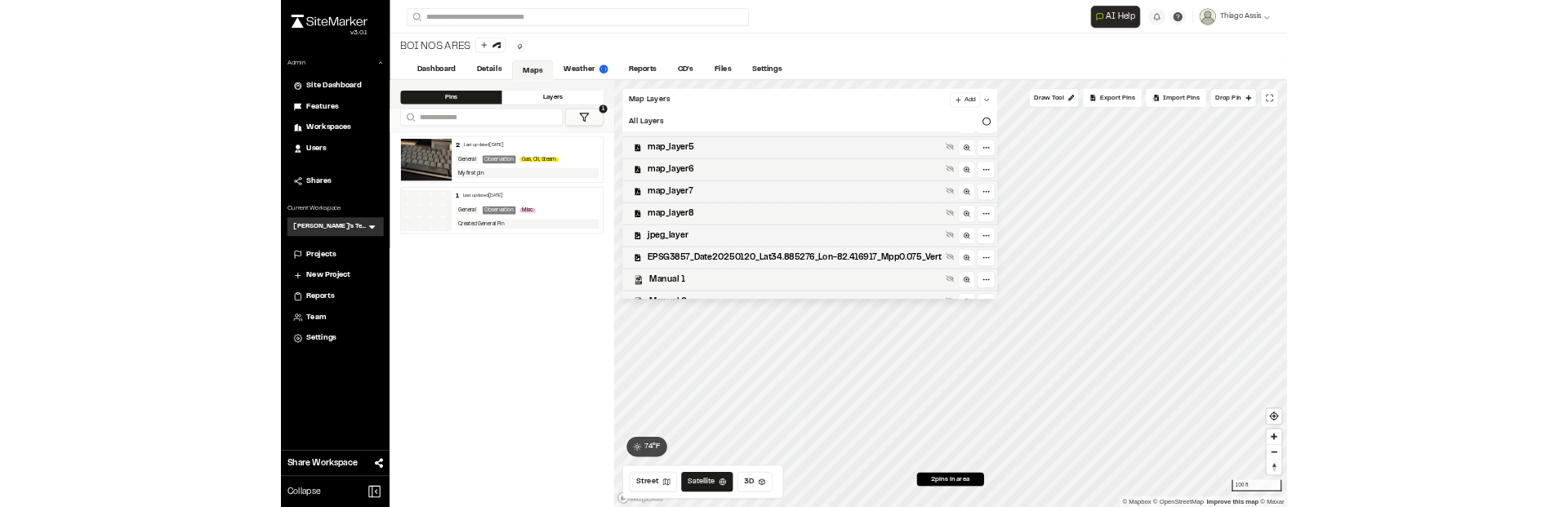
scroll to position [493, 0]
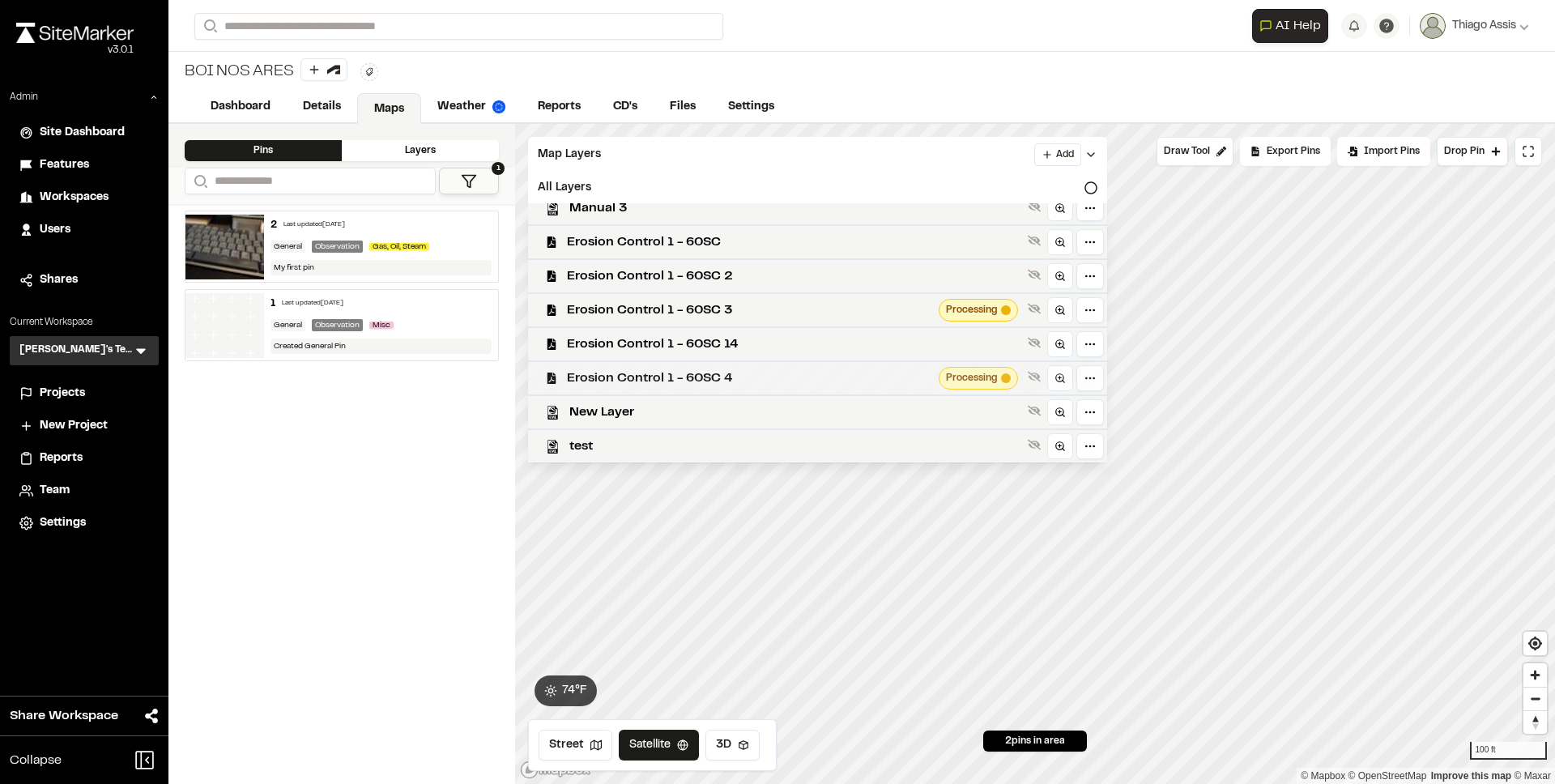
click at [693, 373] on span "Erosion Control 1 - 60SC 4" at bounding box center [749, 379] width 365 height 20
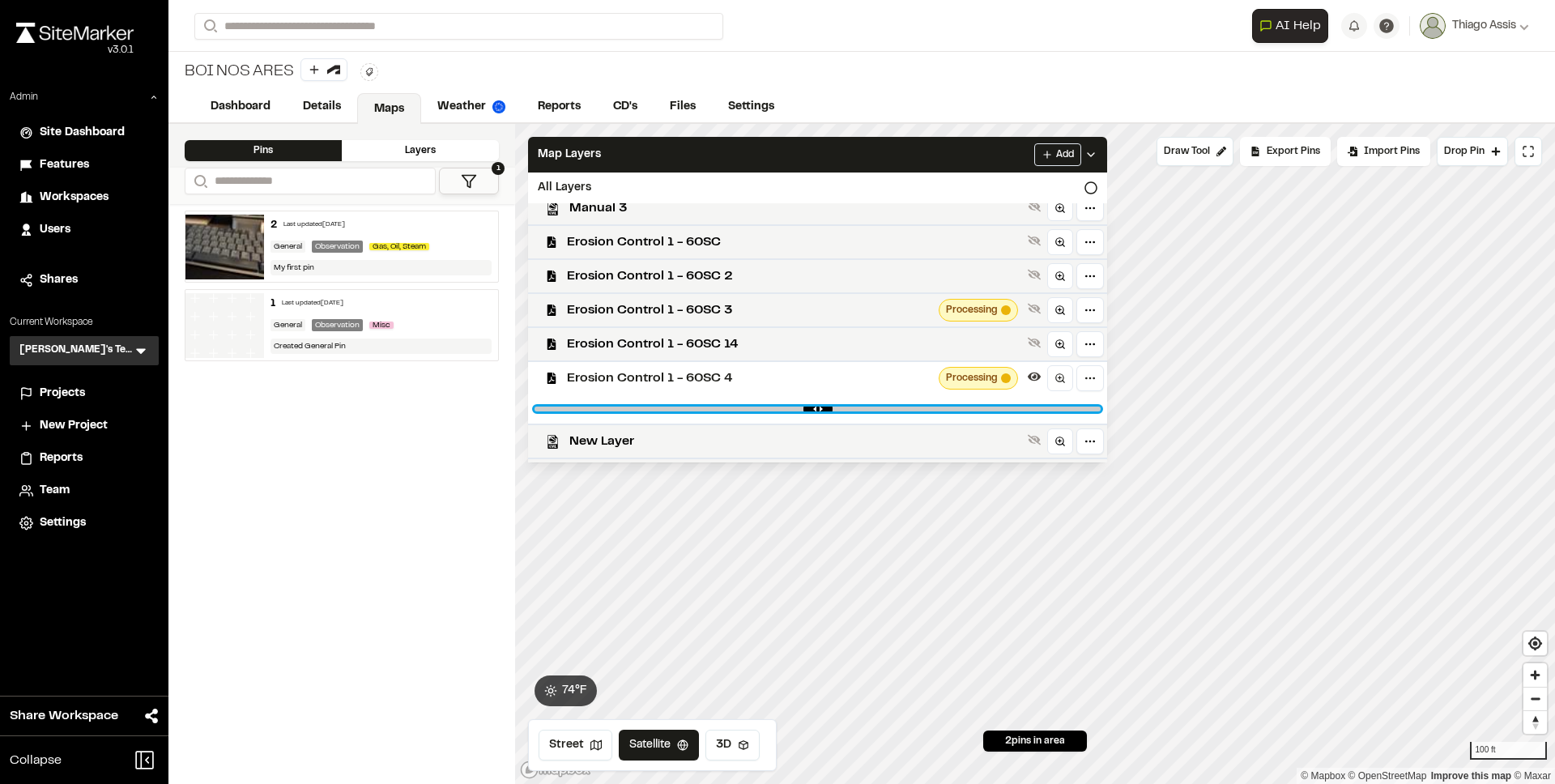
type input "*"
drag, startPoint x: 1096, startPoint y: 408, endPoint x: 1156, endPoint y: 414, distance: 60.3
click at [1101, 411] on input "range" at bounding box center [817, 408] width 566 height 5
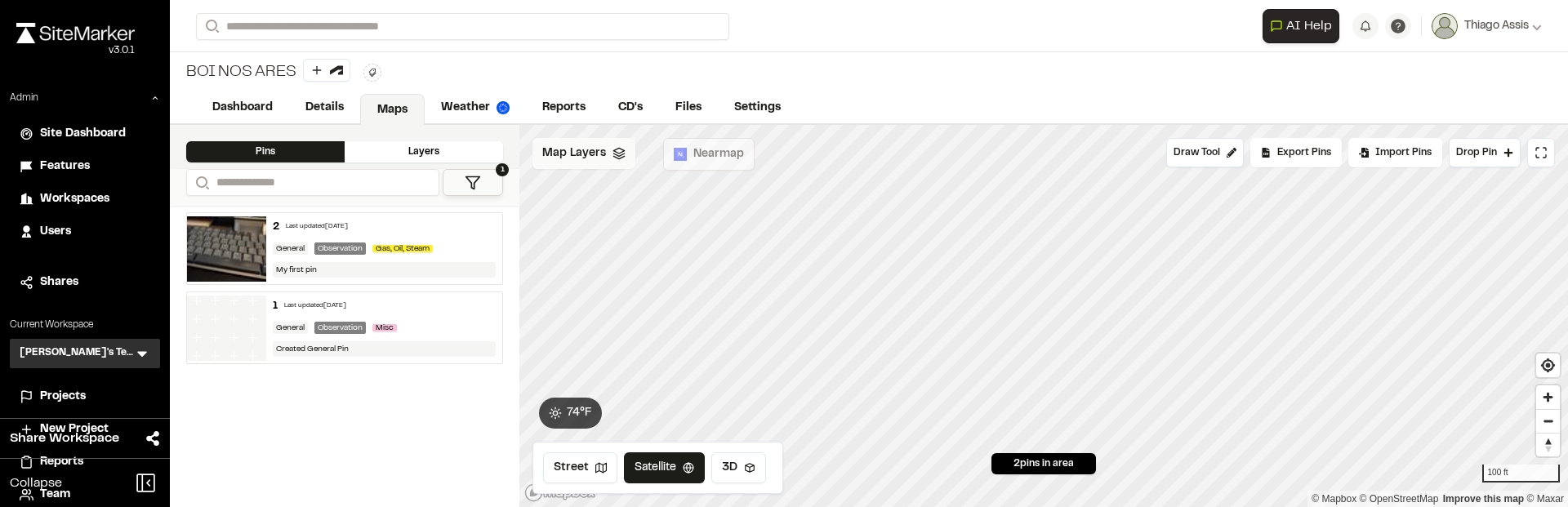
click at [572, 155] on span "Map Layers" at bounding box center [575, 154] width 64 height 18
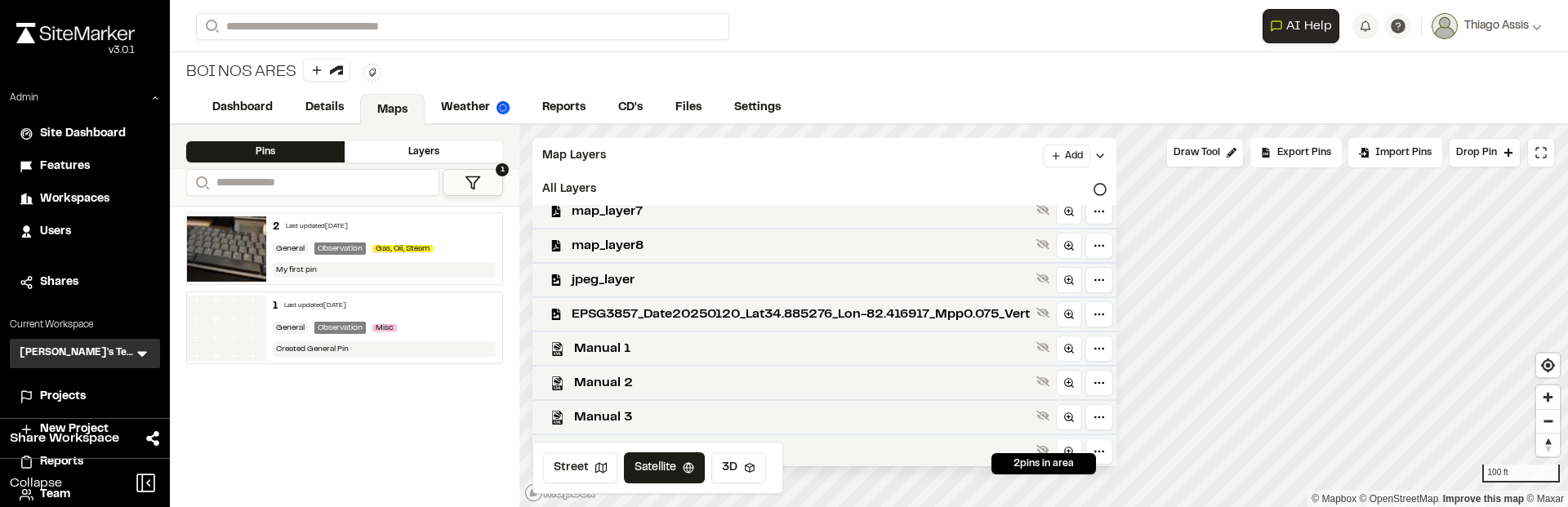
scroll to position [493, 0]
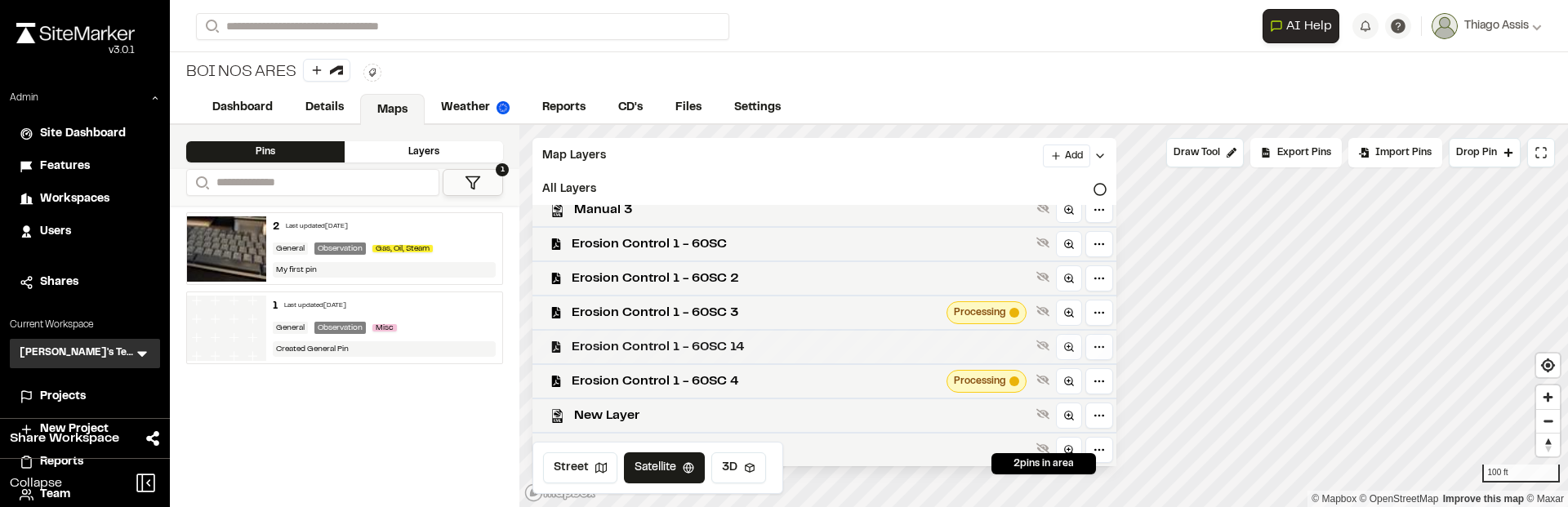
click at [750, 341] on span "Erosion Control 1 - 60SC 14" at bounding box center [801, 347] width 458 height 20
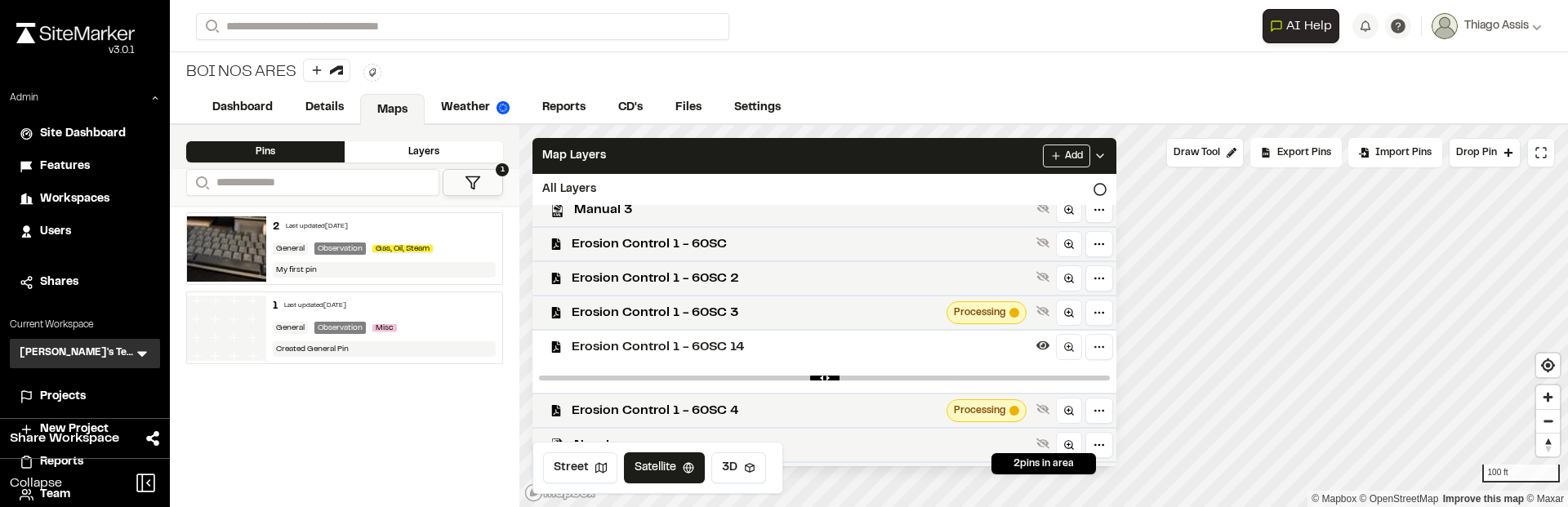
click at [768, 344] on span "Erosion Control 1 - 60SC 14" at bounding box center [801, 347] width 458 height 20
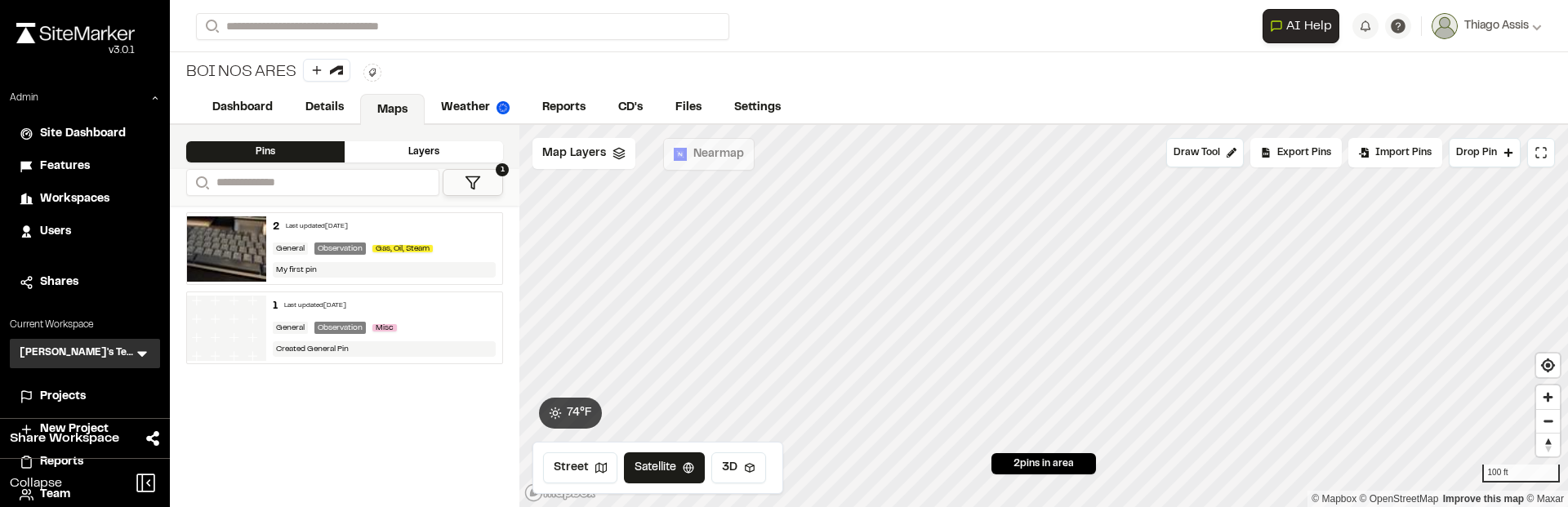
click at [383, 448] on div "2 Last updated [DATE] General Observation Gas, Oil, Steam My first pin 1 Last u…" at bounding box center [344, 356] width 349 height 302
click at [592, 158] on span "Map Layers" at bounding box center [575, 154] width 64 height 18
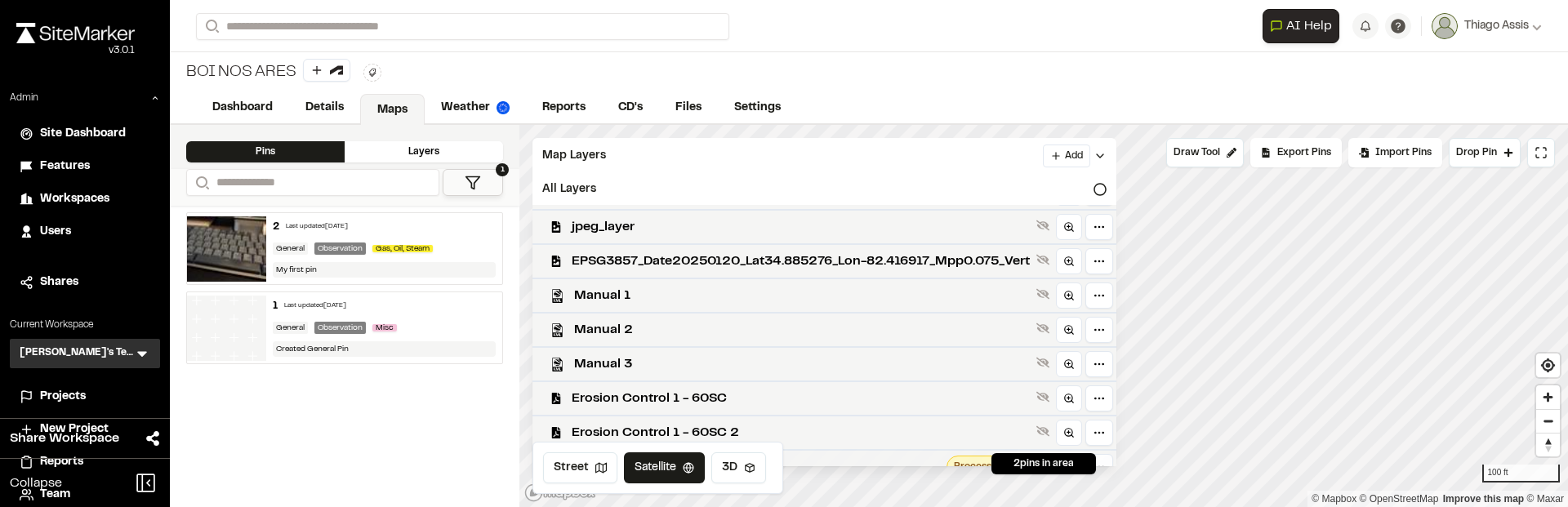
scroll to position [493, 0]
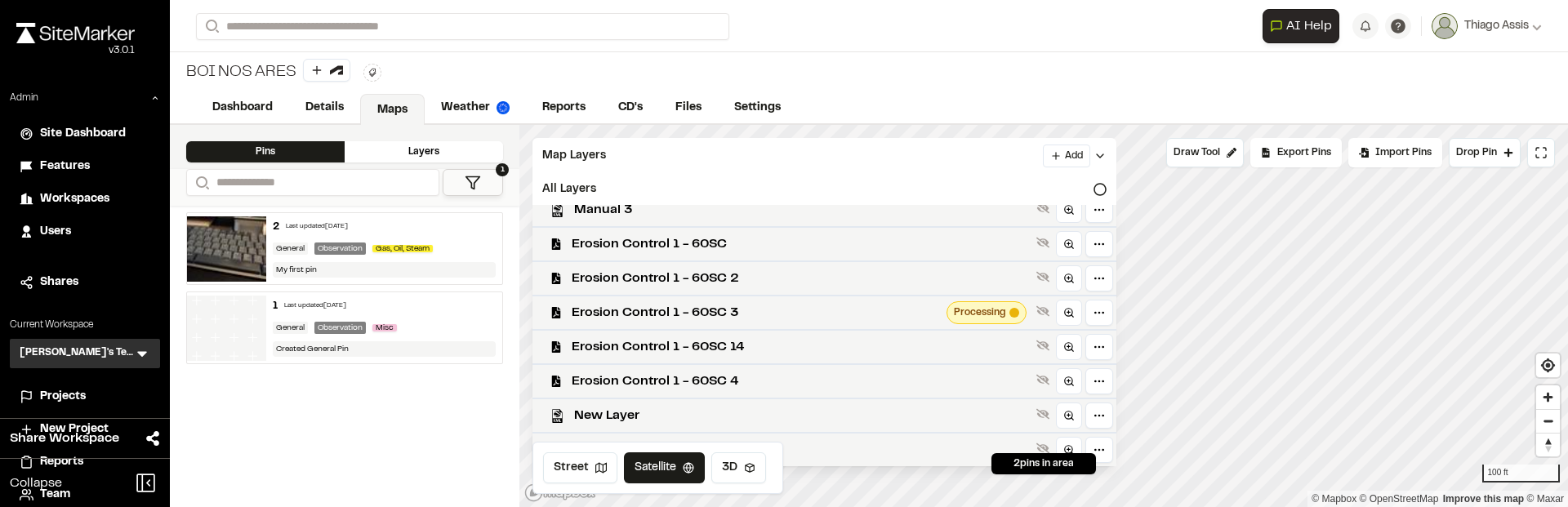
click at [957, 68] on div "BOI NOS ARES Type Enter or comma to add tag." at bounding box center [868, 72] width 1398 height 40
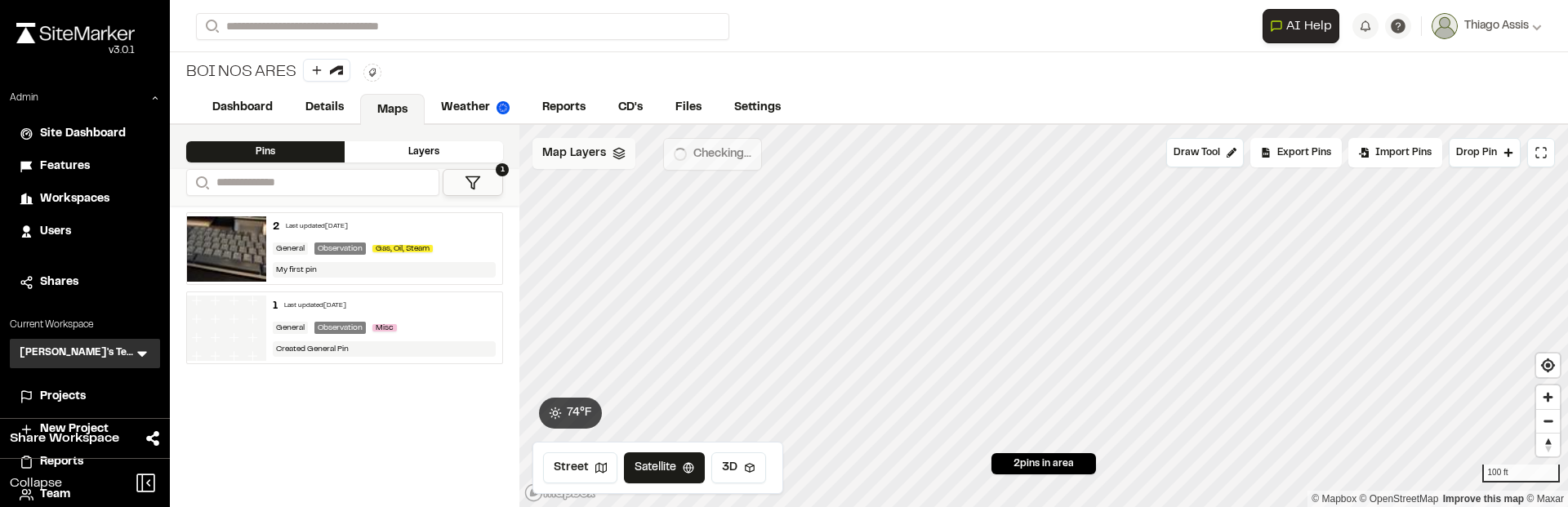
click at [595, 155] on span "Map Layers" at bounding box center [575, 154] width 64 height 18
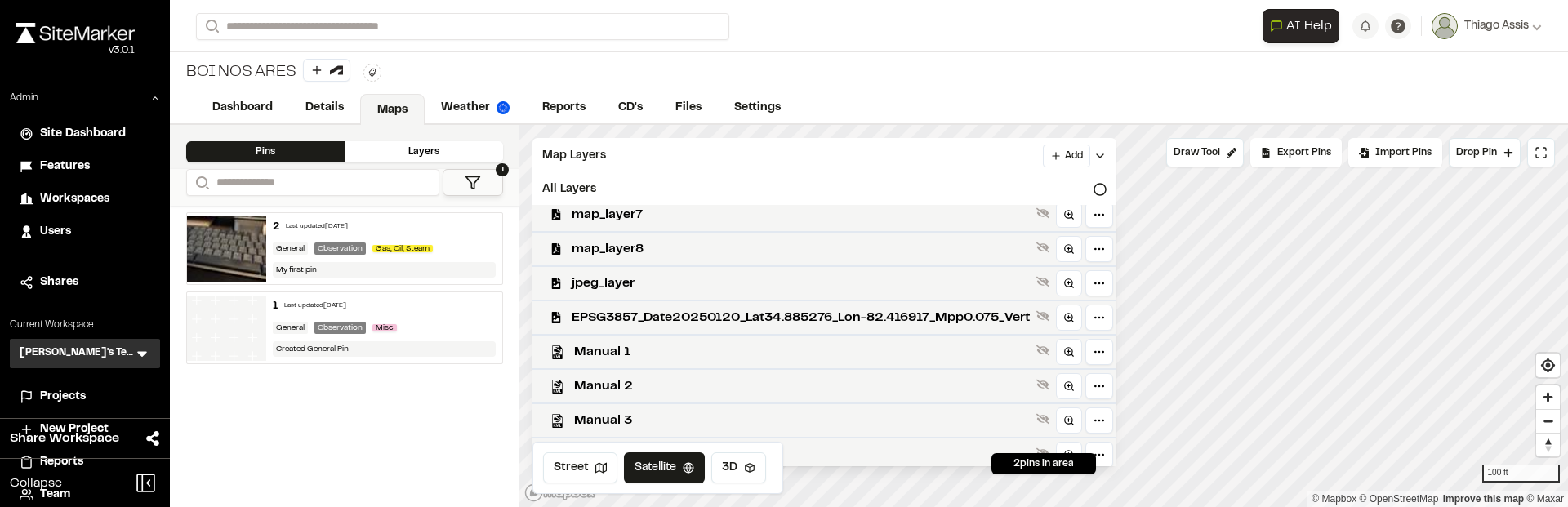
scroll to position [493, 0]
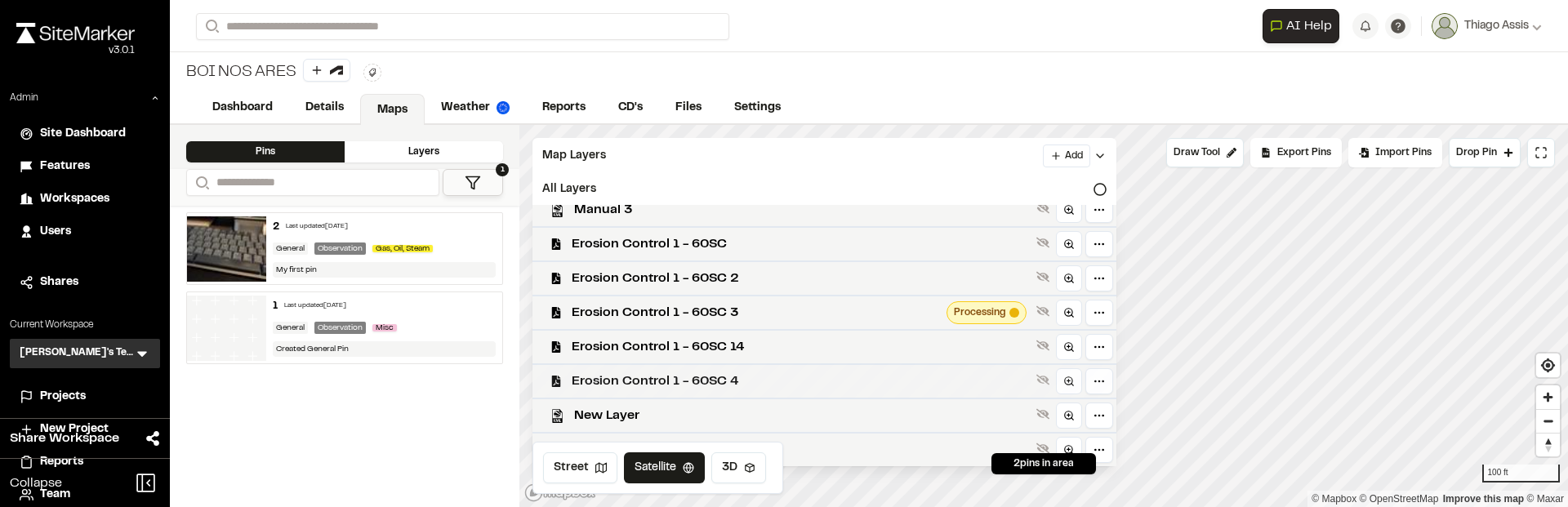
click at [725, 384] on span "Erosion Control 1 - 60SC 4" at bounding box center [801, 382] width 458 height 20
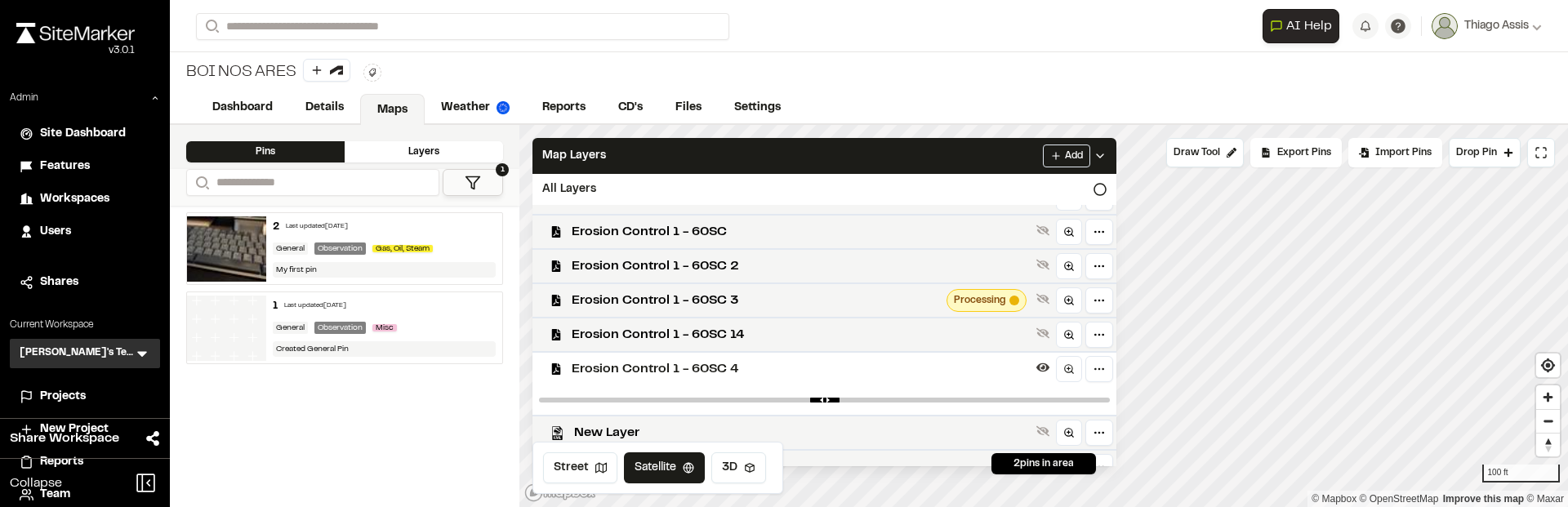
scroll to position [523, 0]
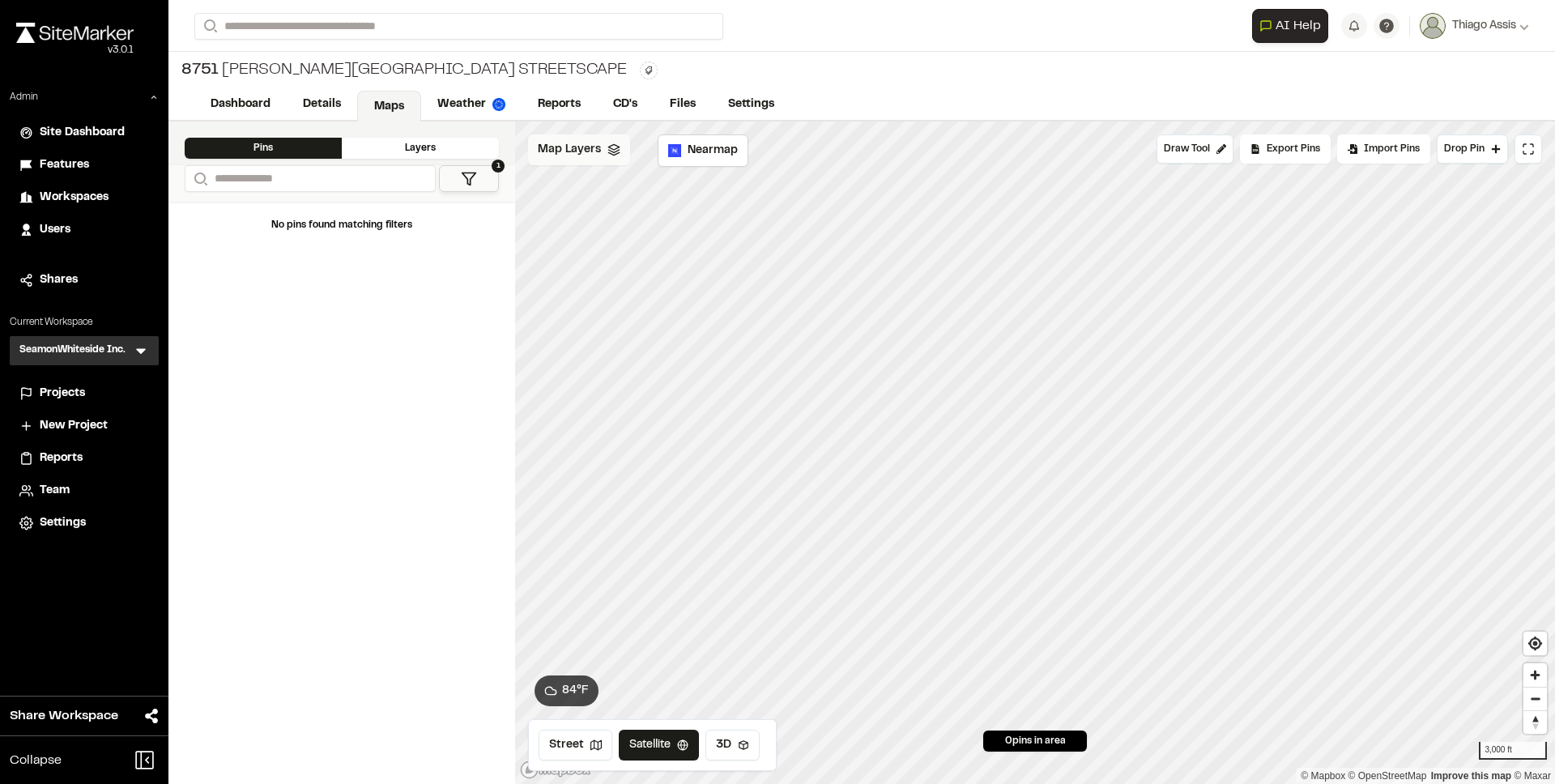
click at [548, 152] on span "Map Layers" at bounding box center [570, 150] width 63 height 18
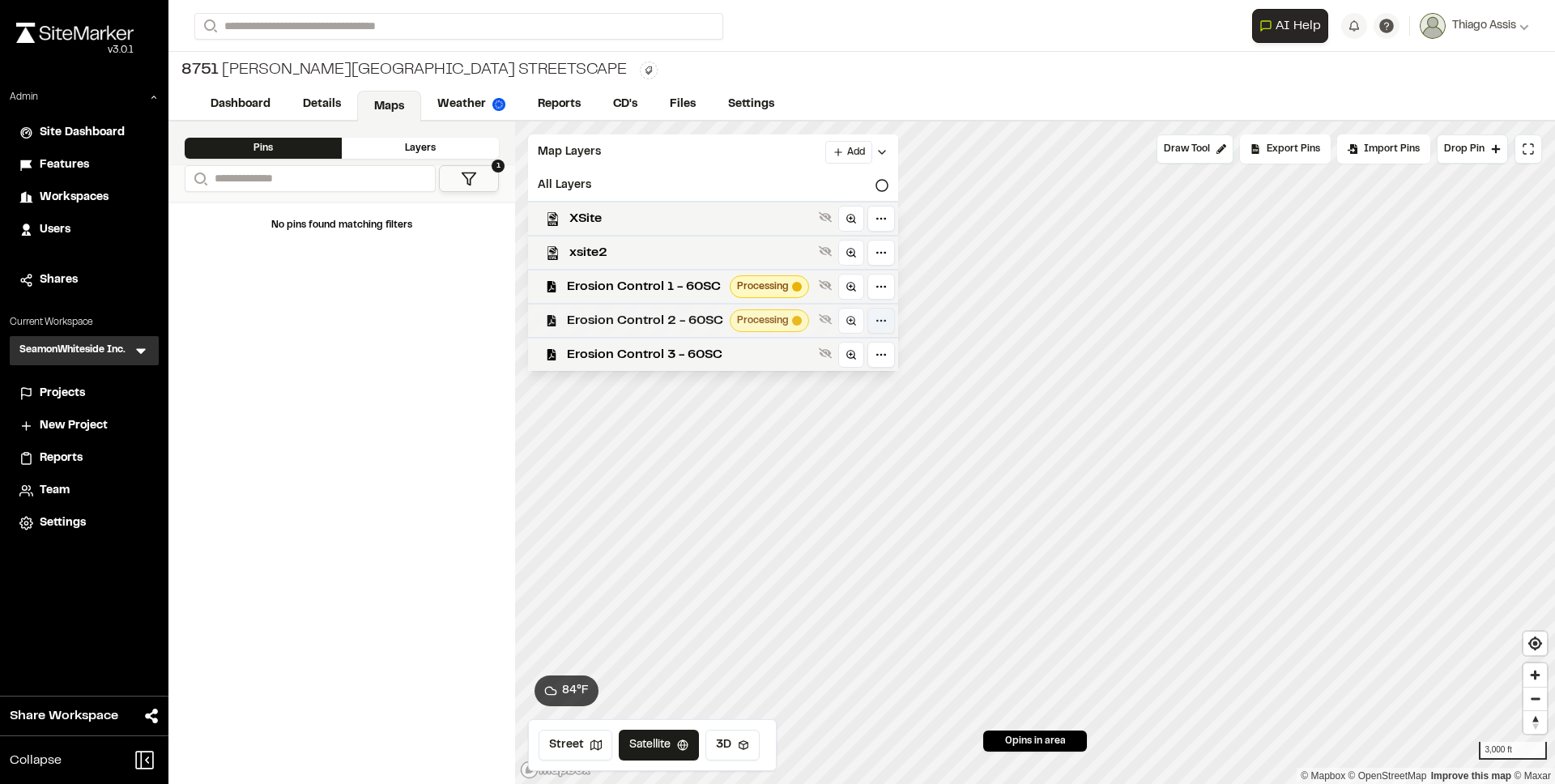
click at [885, 319] on html "**********" at bounding box center [778, 392] width 1555 height 784
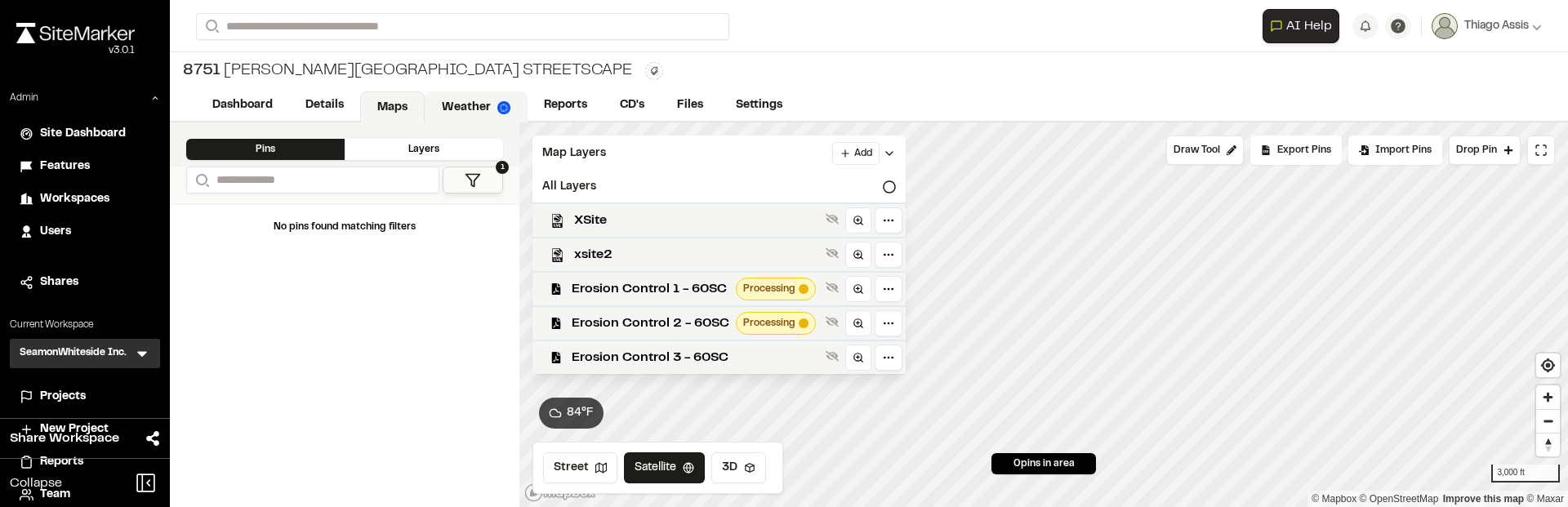
click at [463, 97] on link "Weather" at bounding box center [476, 106] width 103 height 31
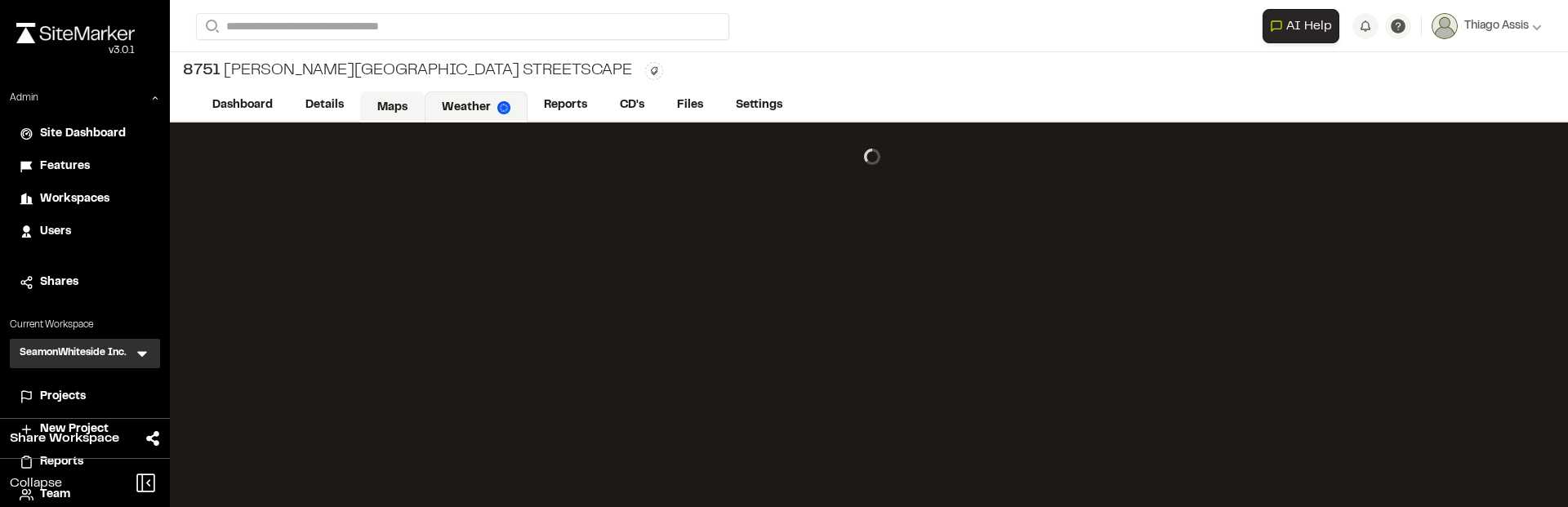
click at [390, 106] on link "Maps" at bounding box center [392, 106] width 65 height 31
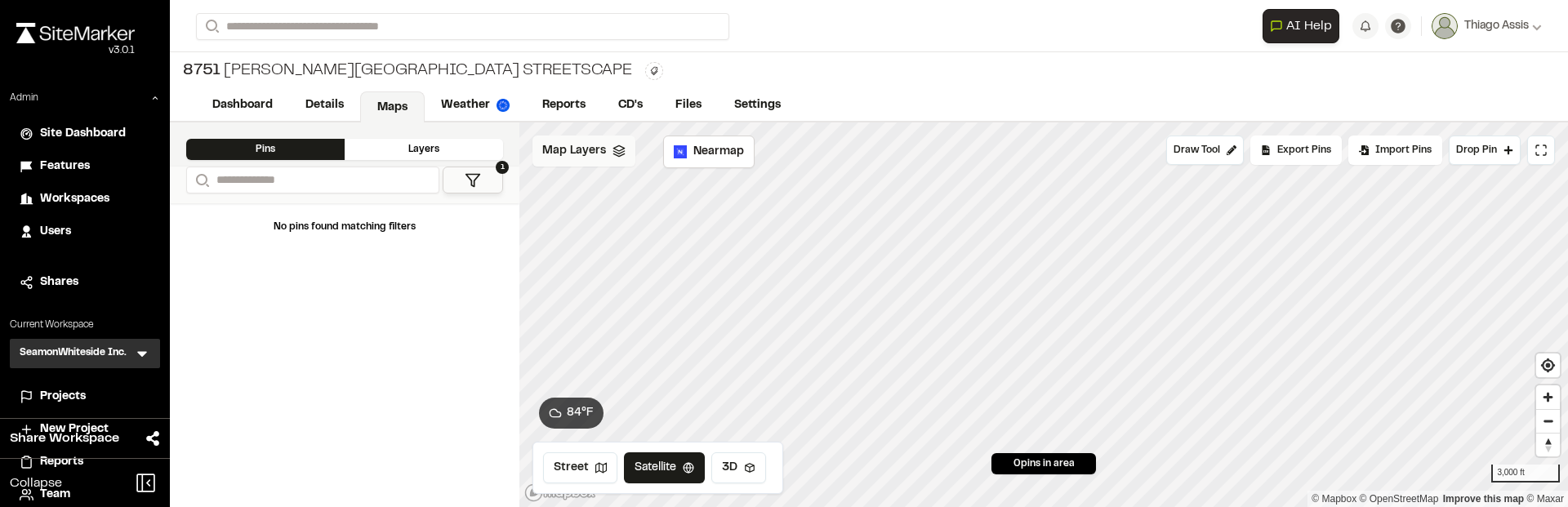
click at [593, 155] on span "Map Layers" at bounding box center [575, 151] width 64 height 18
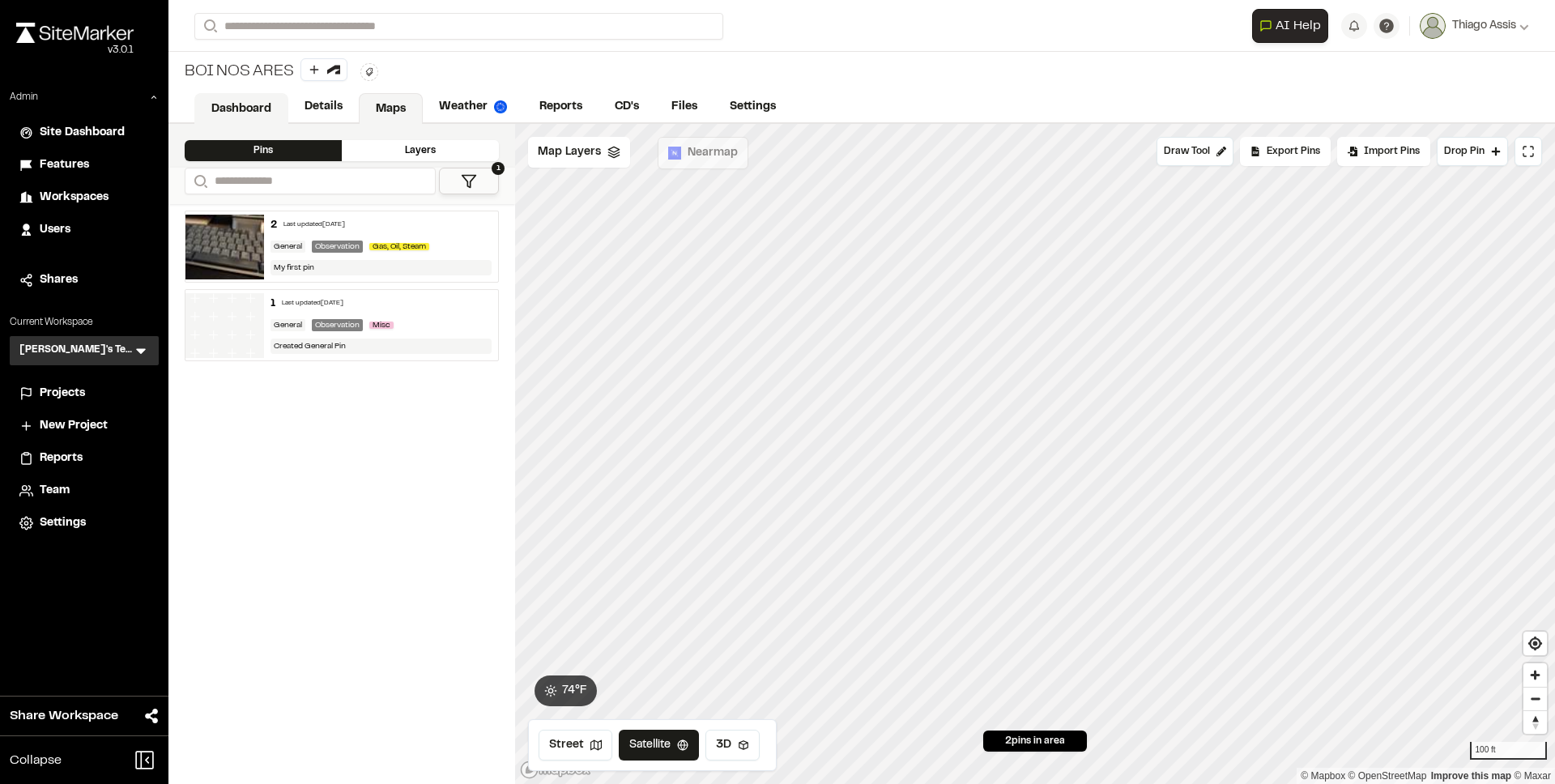
click at [252, 116] on link "Dashboard" at bounding box center [241, 108] width 93 height 30
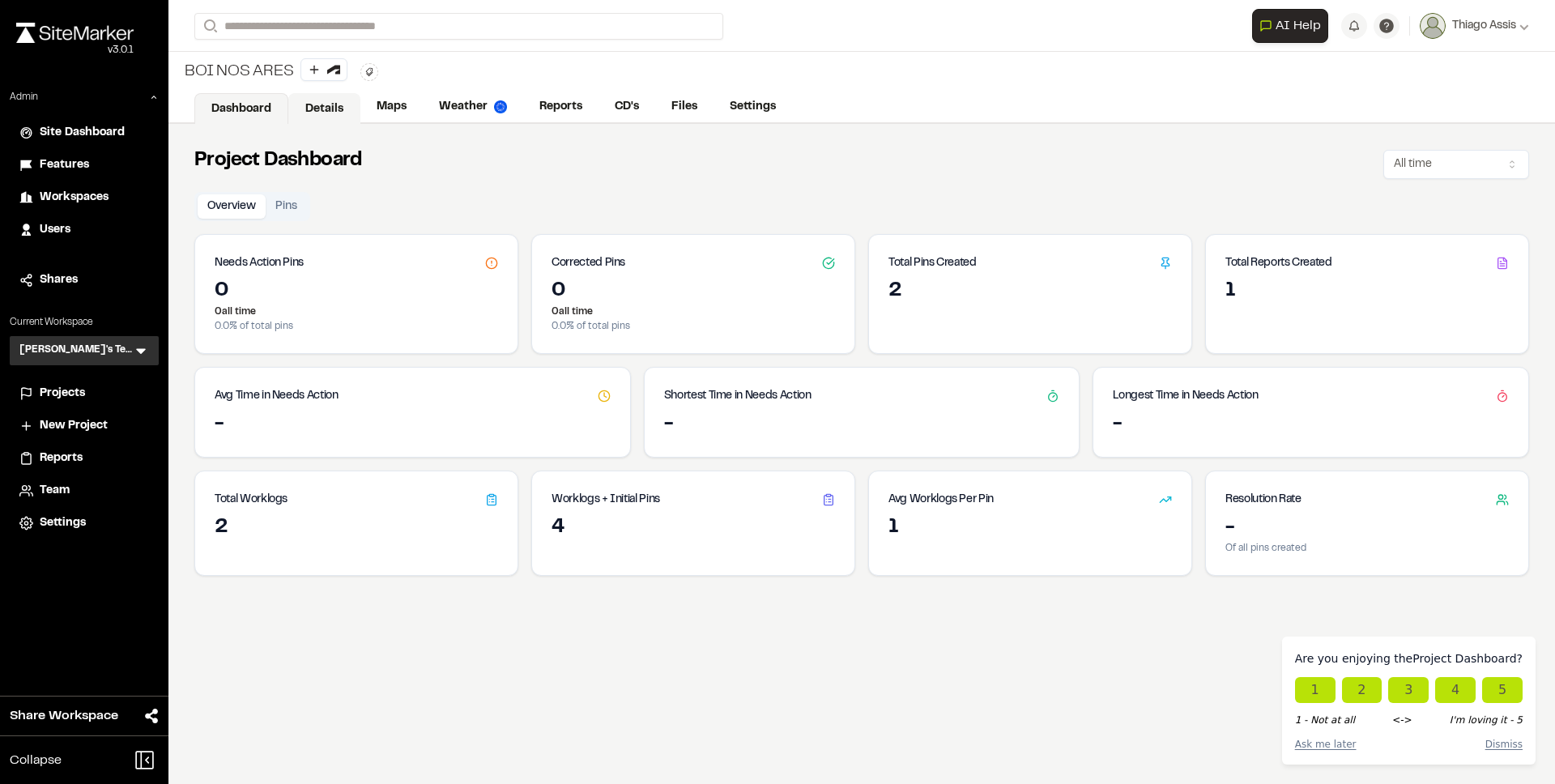
click at [324, 93] on link "Details" at bounding box center [324, 108] width 72 height 30
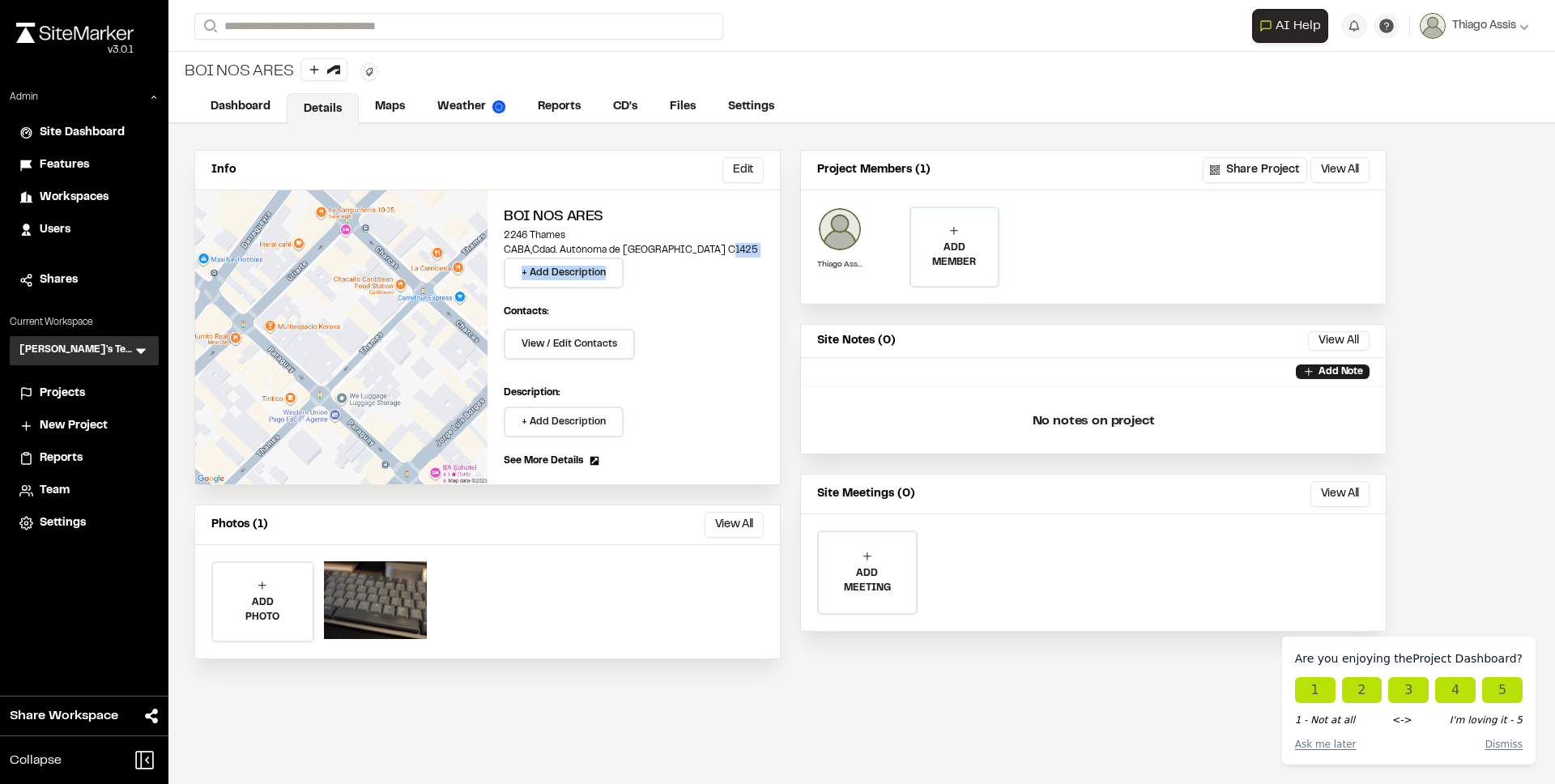
drag, startPoint x: 712, startPoint y: 256, endPoint x: 689, endPoint y: 248, distance: 24.4
click at [689, 248] on div "BOI NOS ARES 2246 Thames CABA , Cdad. Autónoma de Buenos Aires C1425 + Add Desc…" at bounding box center [634, 247] width 260 height 82
click at [689, 248] on p "CABA , Cdad. Autónoma de Buenos Aires C1425" at bounding box center [634, 250] width 260 height 15
drag, startPoint x: 713, startPoint y: 251, endPoint x: 686, endPoint y: 239, distance: 29.5
click at [686, 239] on div "BOI NOS ARES 2246 Thames CABA , Cdad. Autónoma de Buenos Aires C1425 + Add Desc…" at bounding box center [634, 247] width 260 height 82
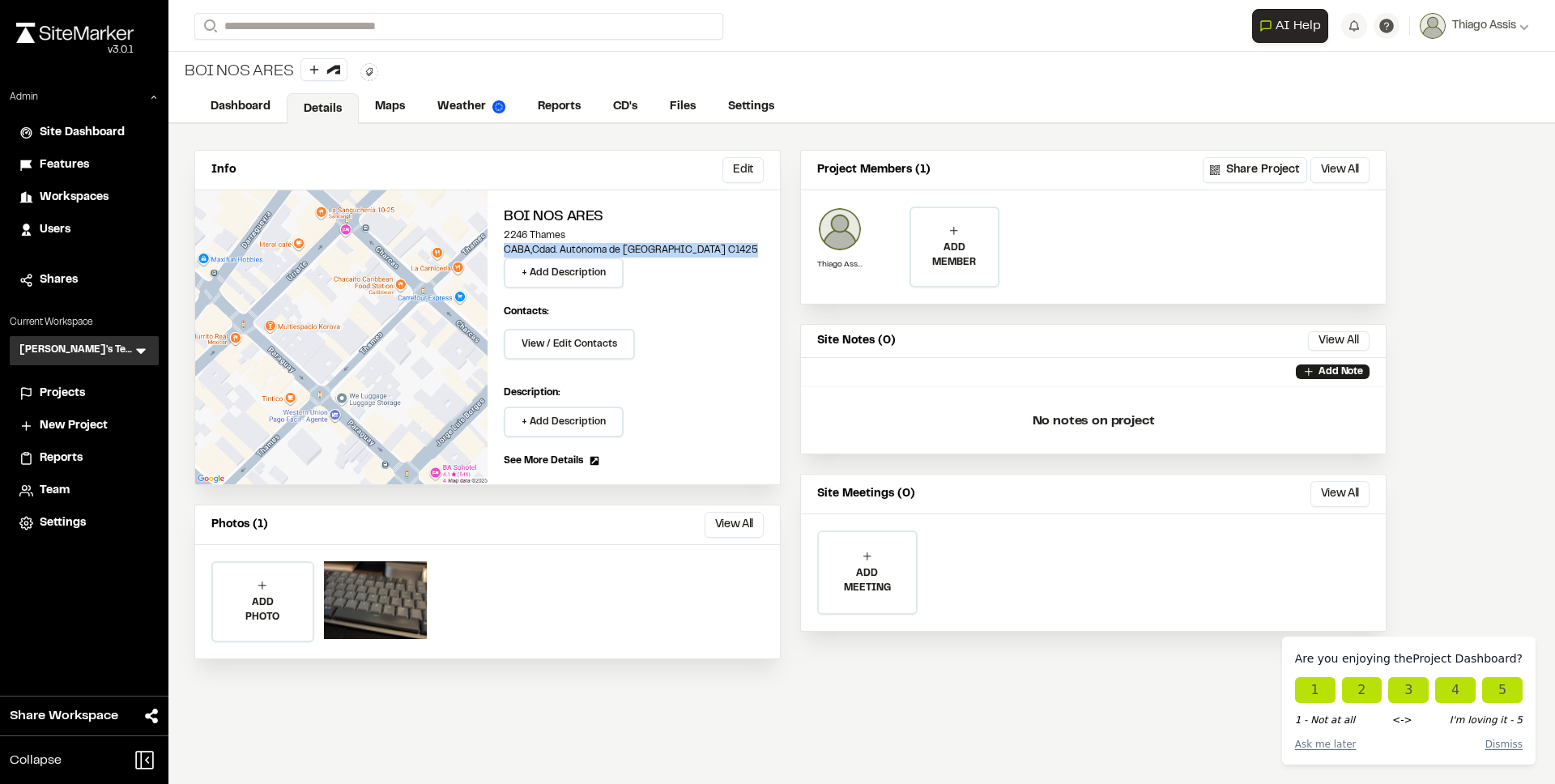
click at [686, 239] on p "2246 Thames" at bounding box center [634, 235] width 260 height 15
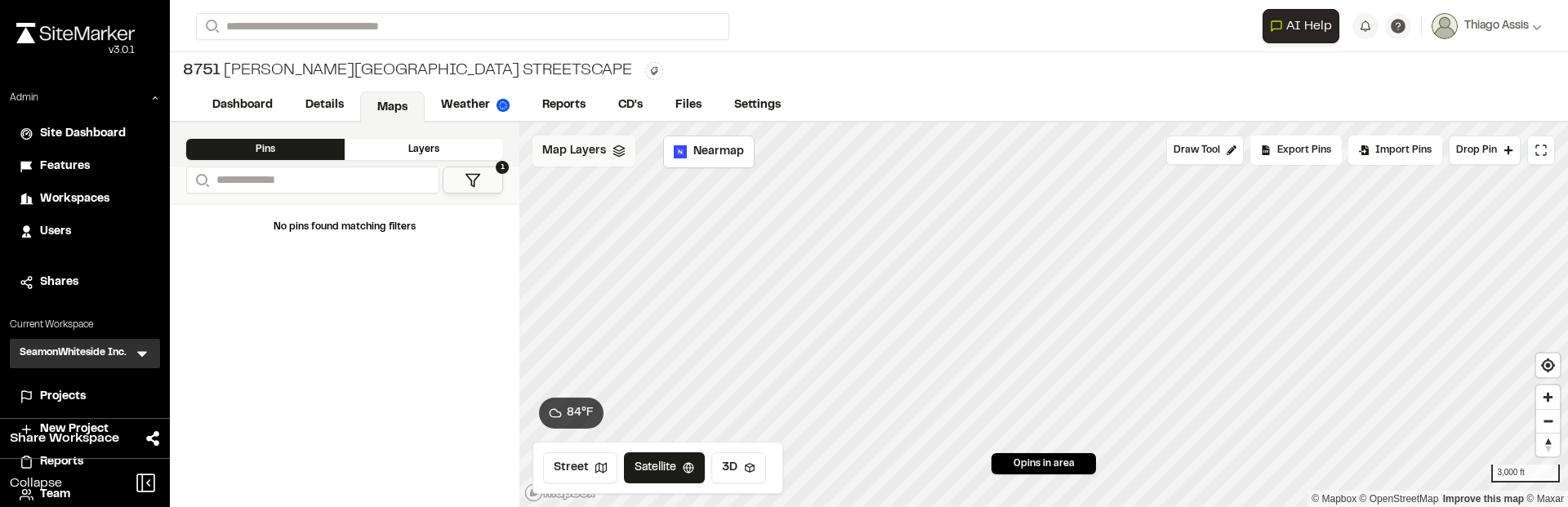
click at [603, 162] on div "Map Layers" at bounding box center [585, 151] width 103 height 31
click at [579, 155] on span "Map Layers" at bounding box center [575, 151] width 64 height 18
click at [585, 137] on div "Map Layers" at bounding box center [585, 151] width 103 height 31
click at [606, 150] on div "Map Layers" at bounding box center [585, 151] width 103 height 31
click at [573, 158] on span "Map Layers" at bounding box center [575, 151] width 64 height 18
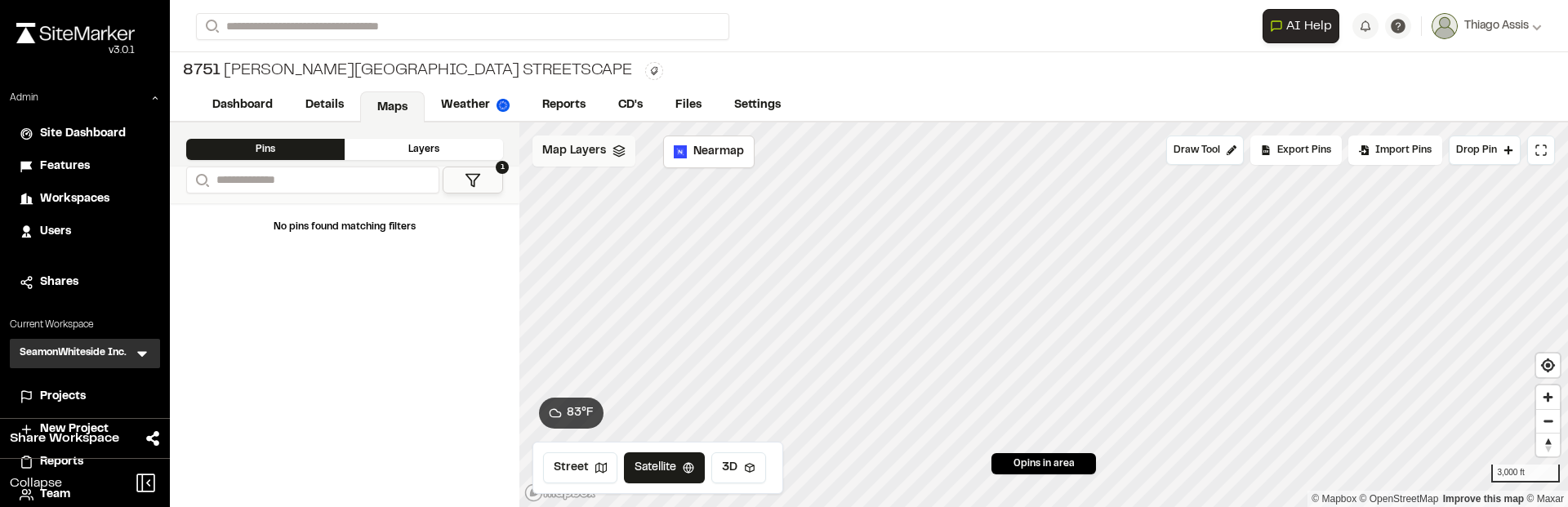
click at [596, 150] on span "Map Layers" at bounding box center [575, 151] width 64 height 18
click at [605, 141] on div "Map Layers" at bounding box center [585, 151] width 103 height 31
click at [612, 154] on icon at bounding box center [618, 151] width 13 height 13
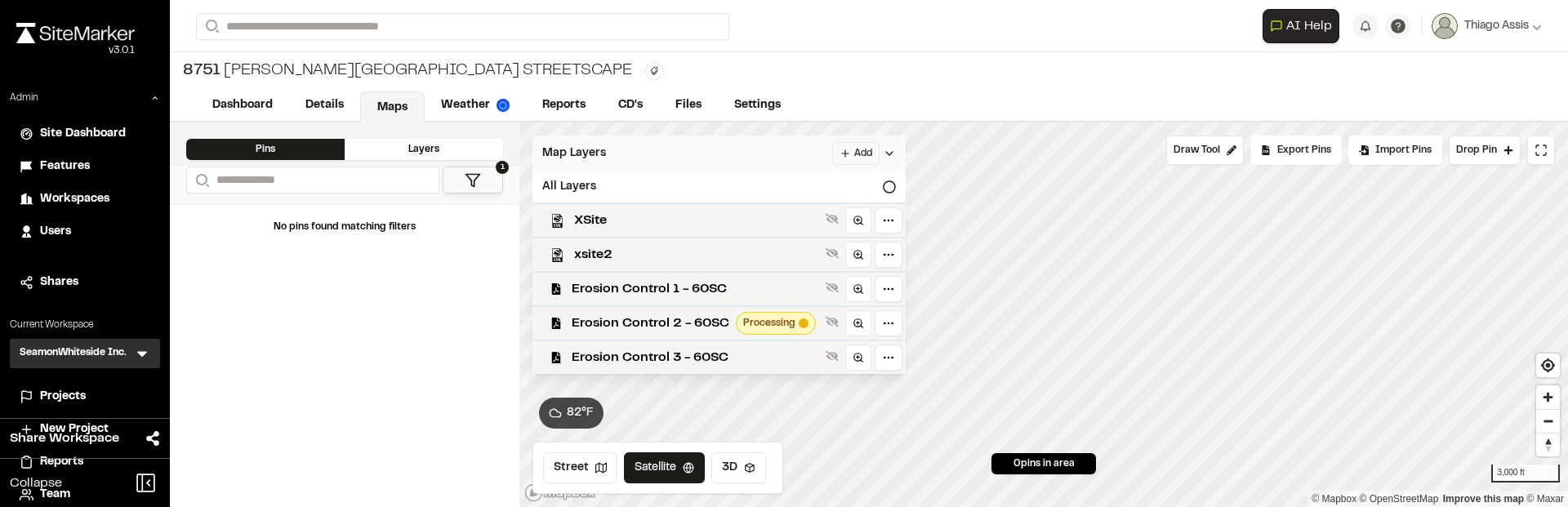
click at [834, 52] on div "**********" at bounding box center [869, 26] width 1346 height 53
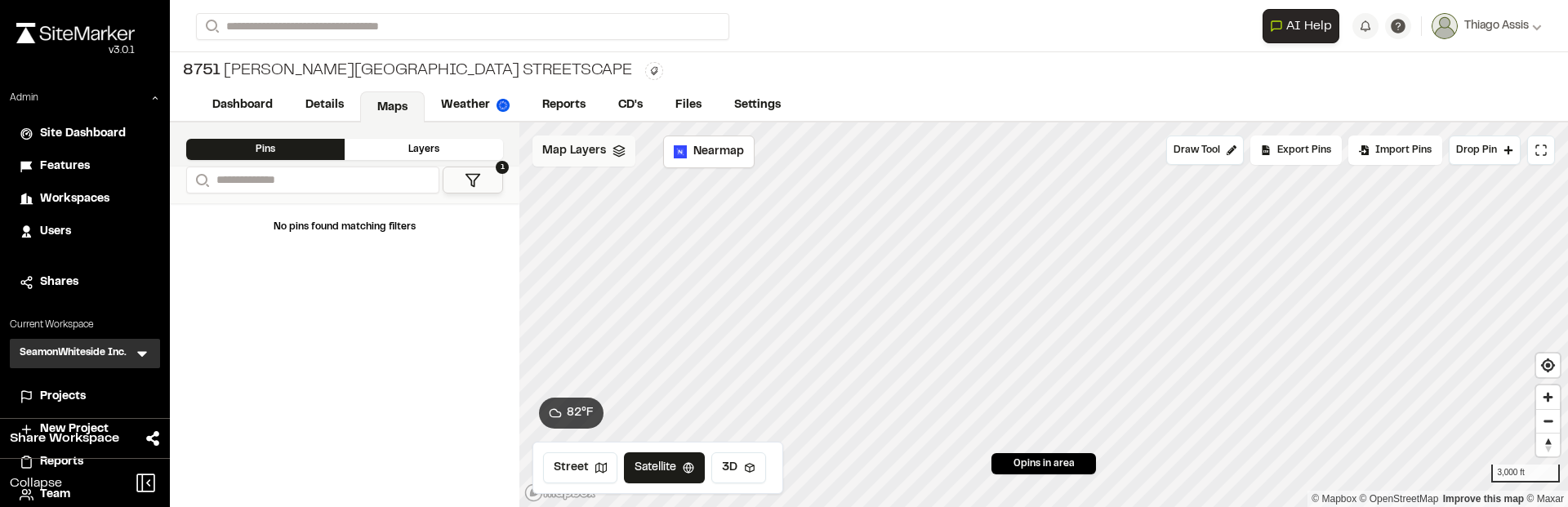
click at [584, 150] on span "Map Layers" at bounding box center [575, 151] width 64 height 18
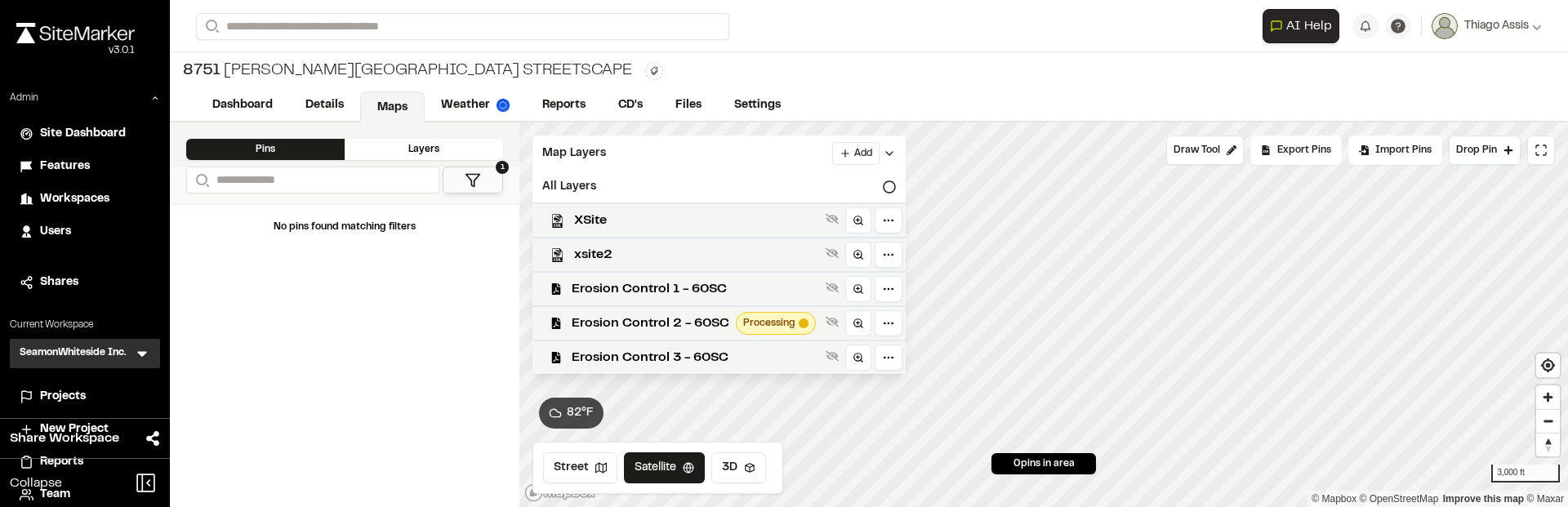
click at [1046, 80] on div "[STREET_ADDRESS][PERSON_NAME] Streetscape Type Enter or comma to add tag." at bounding box center [868, 71] width 1398 height 38
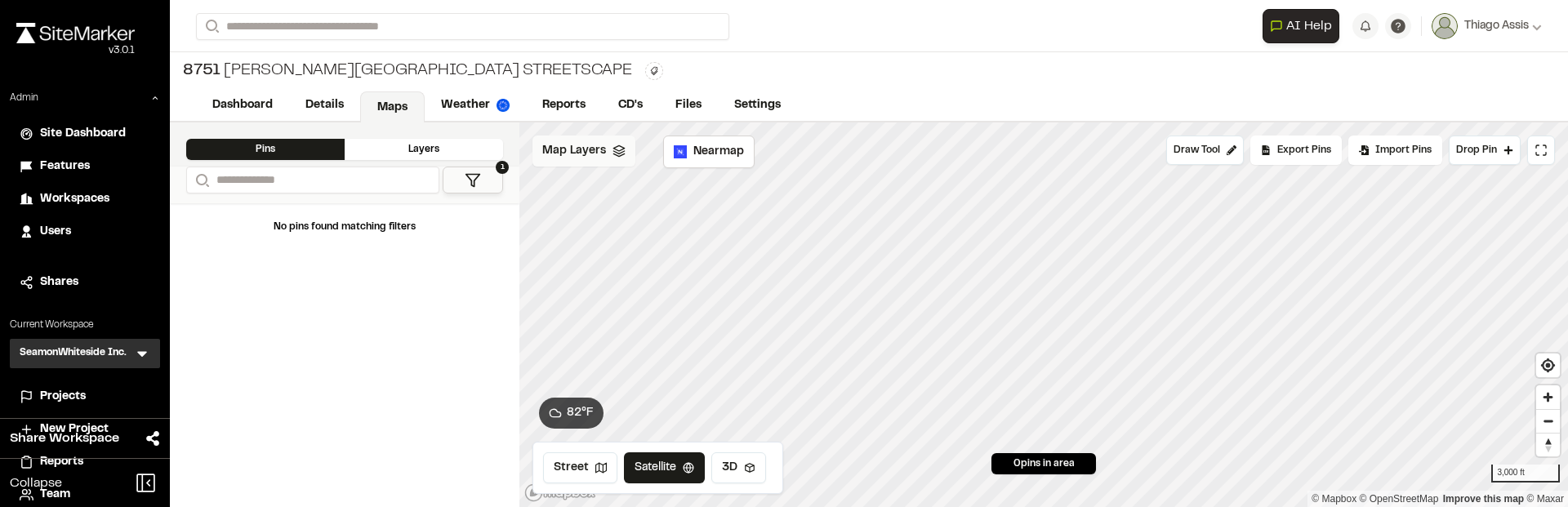
click at [570, 150] on span "Map Layers" at bounding box center [575, 151] width 64 height 18
